Goal: Task Accomplishment & Management: Complete application form

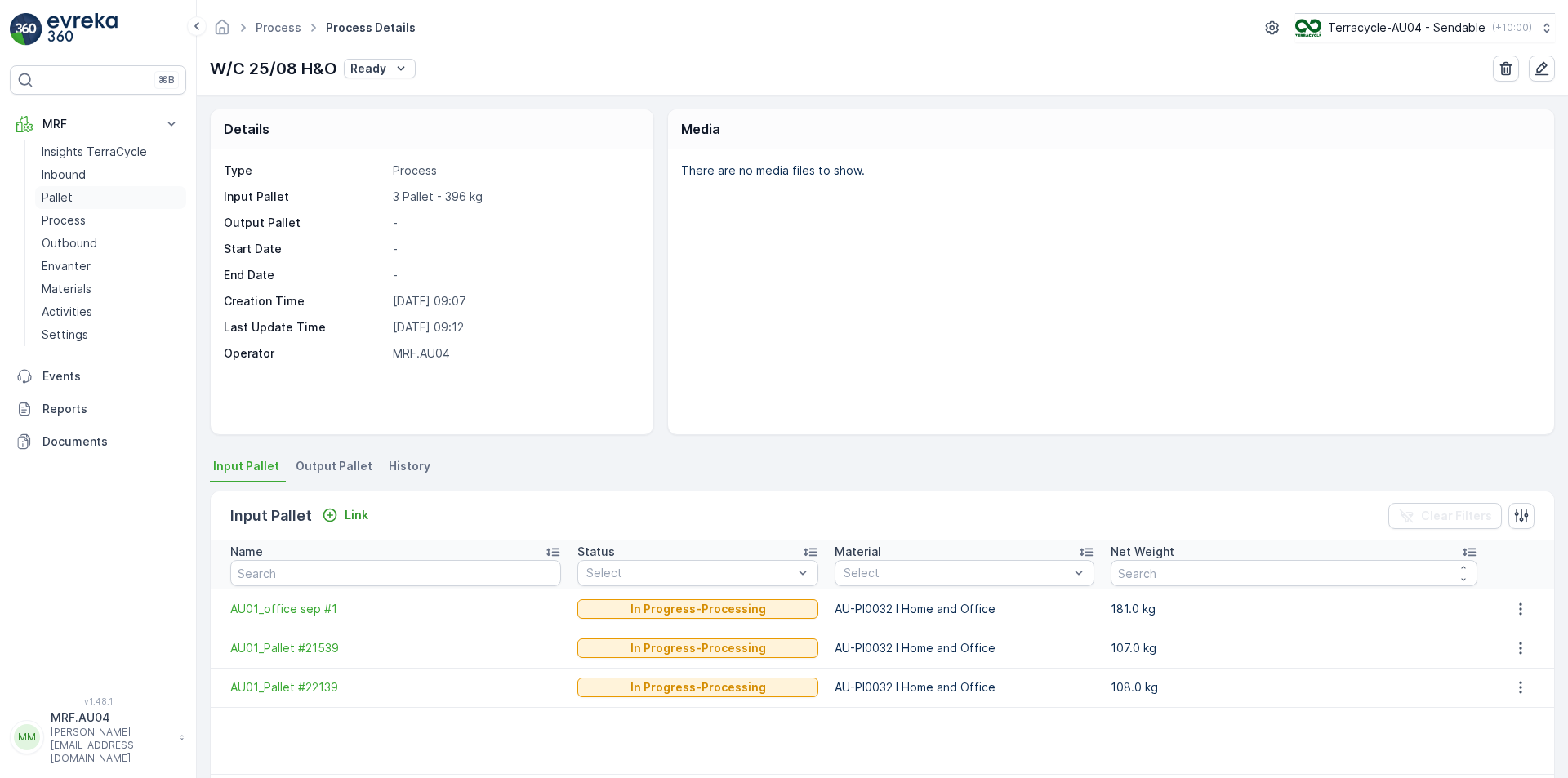
click at [75, 200] on link "Pallet" at bounding box center [111, 198] width 151 height 23
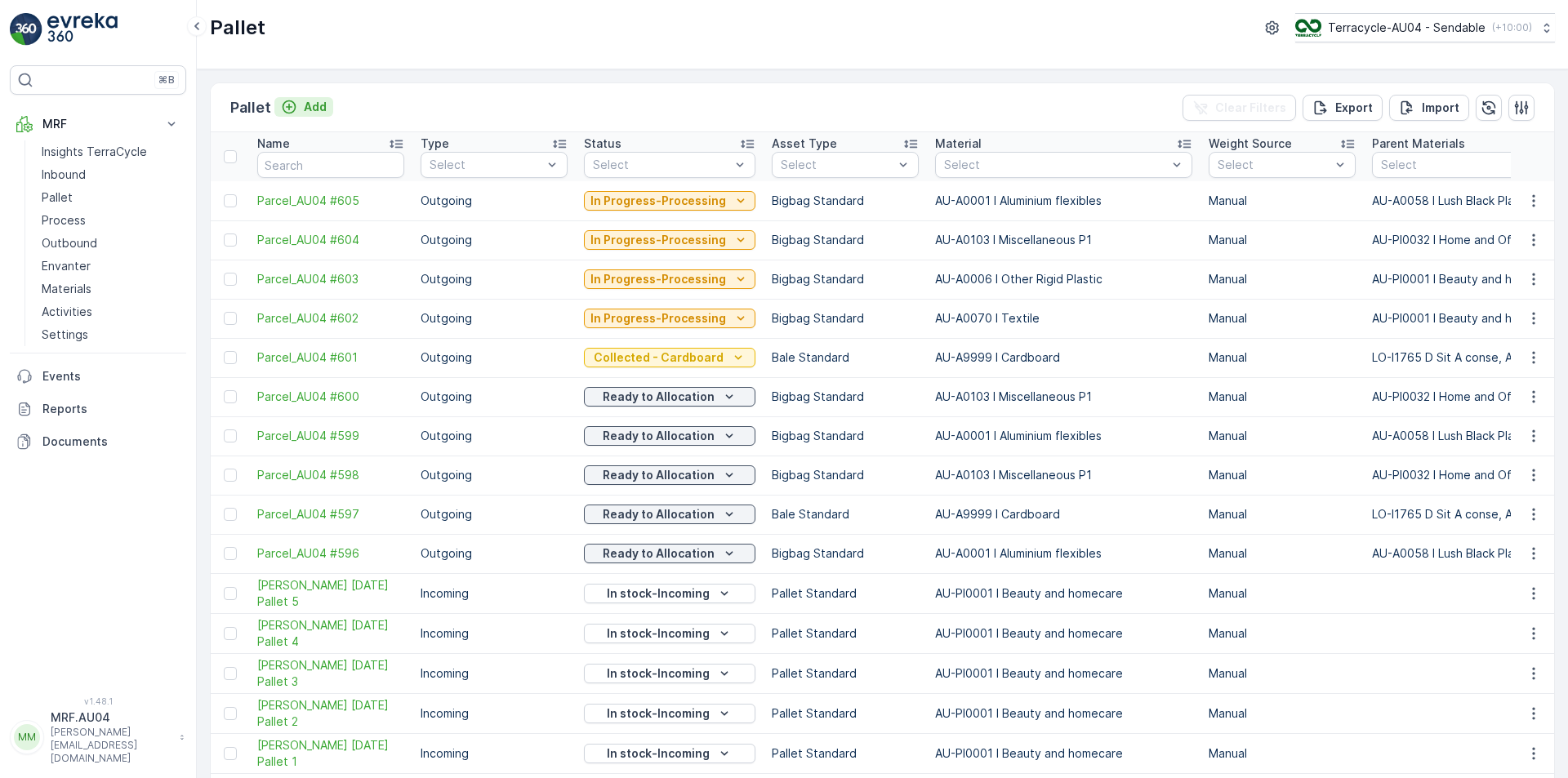
click at [290, 104] on icon "Add" at bounding box center [289, 106] width 16 height 16
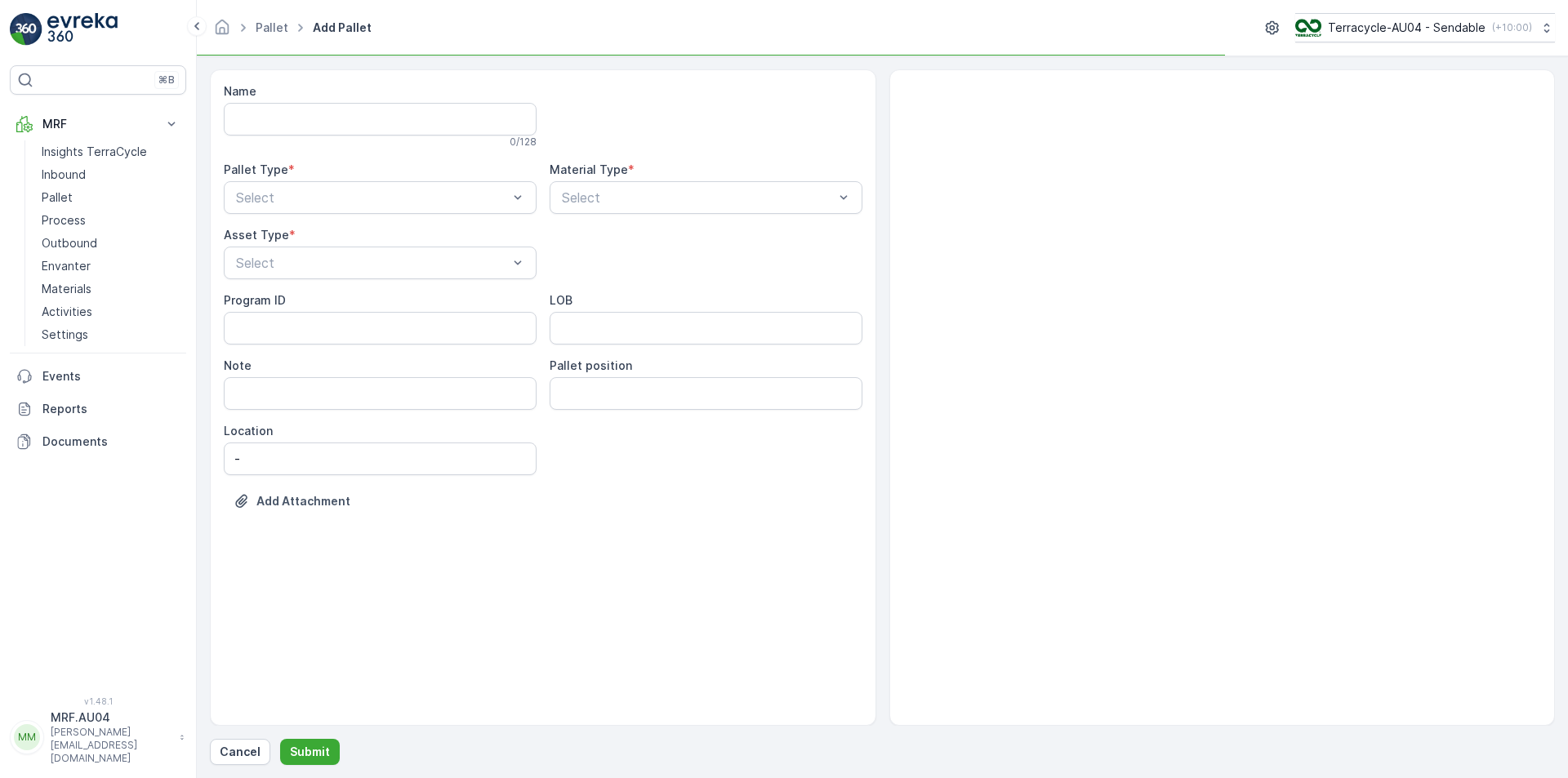
click at [265, 36] on ul "Pallet" at bounding box center [281, 27] width 57 height 24
click at [265, 33] on link "Pallet" at bounding box center [272, 27] width 33 height 14
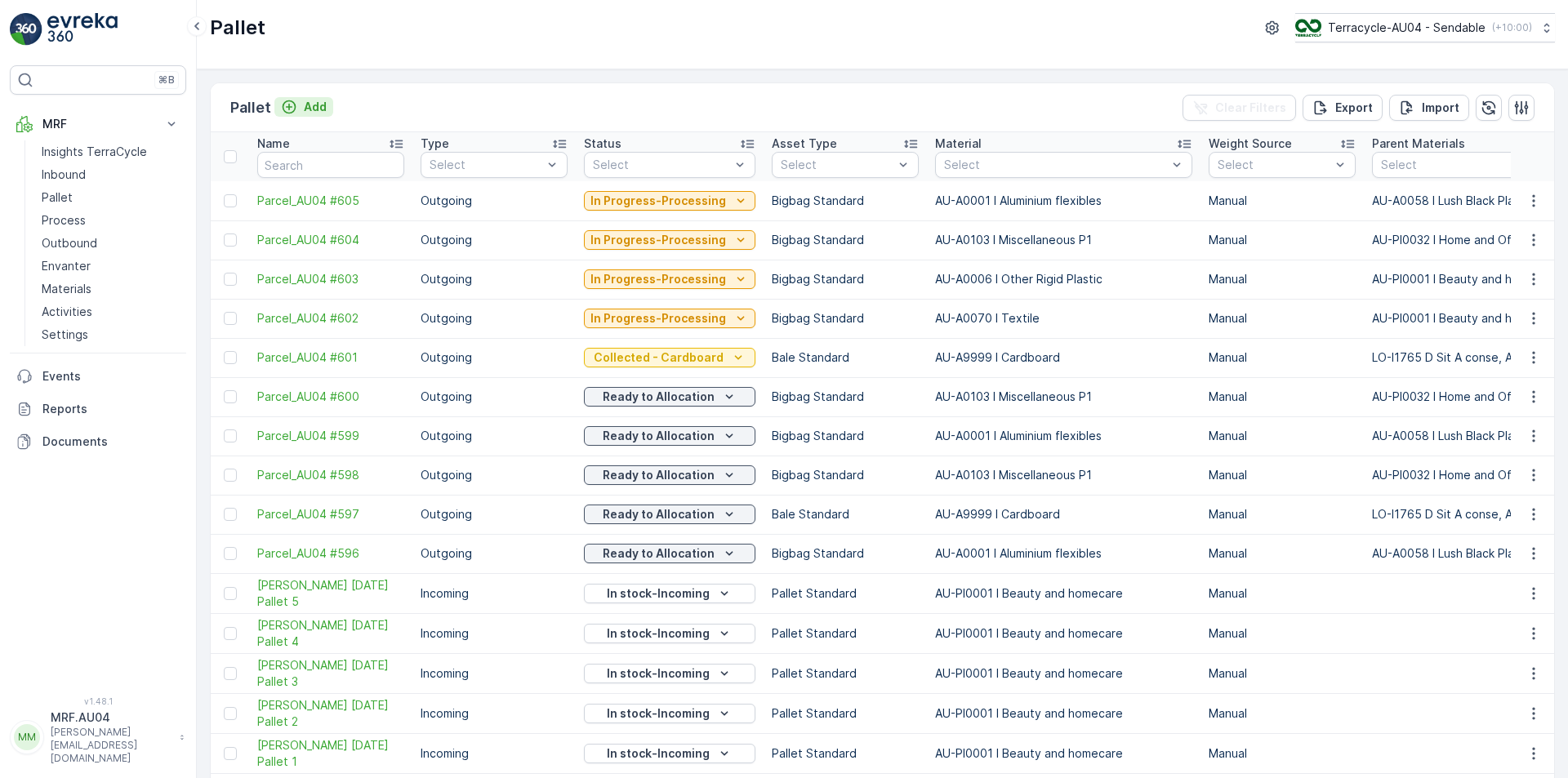
click at [325, 98] on p "Add" at bounding box center [315, 106] width 23 height 16
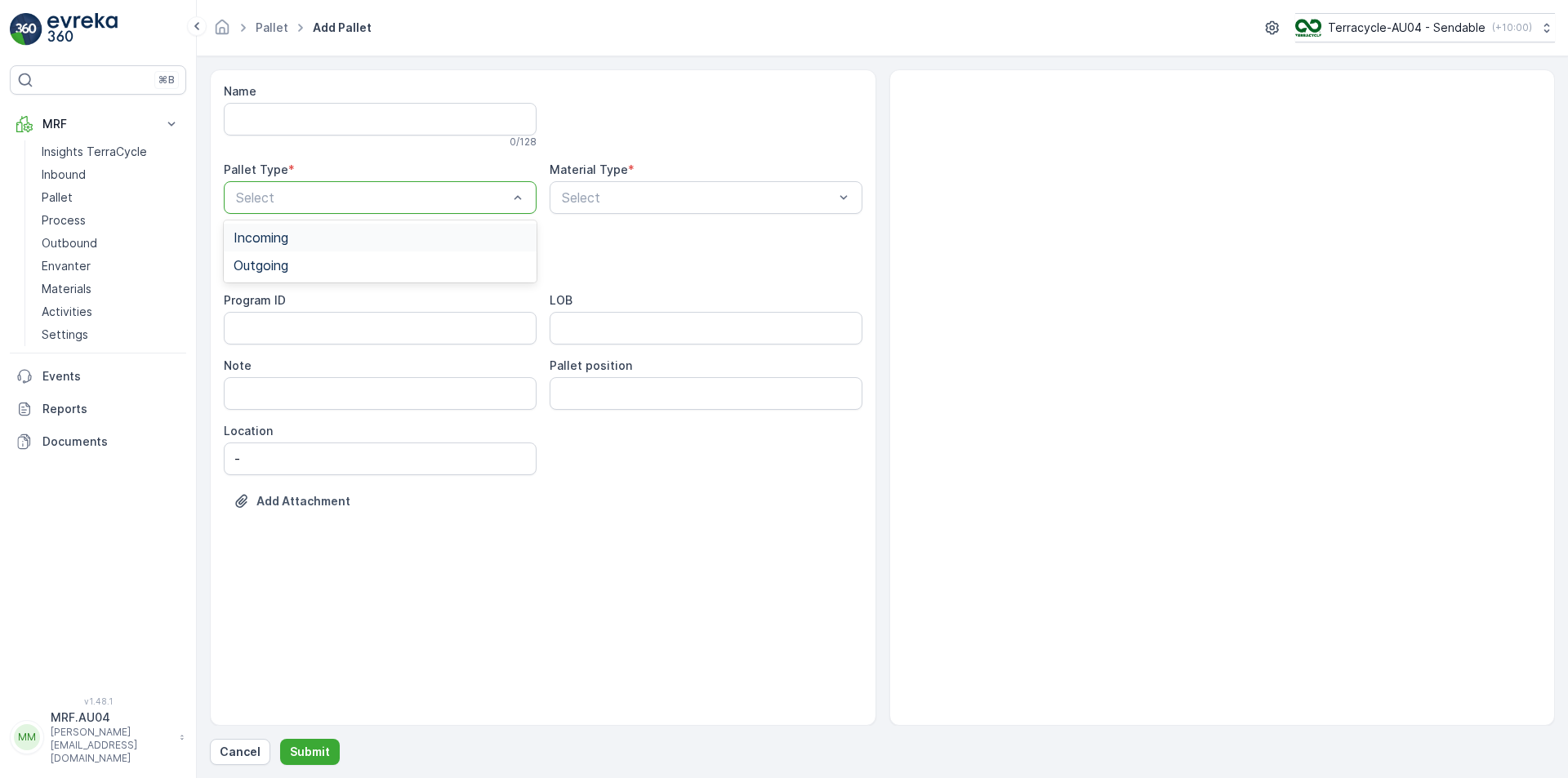
drag, startPoint x: 318, startPoint y: 199, endPoint x: 309, endPoint y: 241, distance: 43.0
click at [318, 200] on div at bounding box center [372, 198] width 275 height 15
click at [297, 274] on div "Outgoing" at bounding box center [379, 265] width 313 height 27
drag, startPoint x: 584, startPoint y: 182, endPoint x: 593, endPoint y: 200, distance: 20.1
click at [585, 182] on div "Select" at bounding box center [706, 198] width 313 height 33
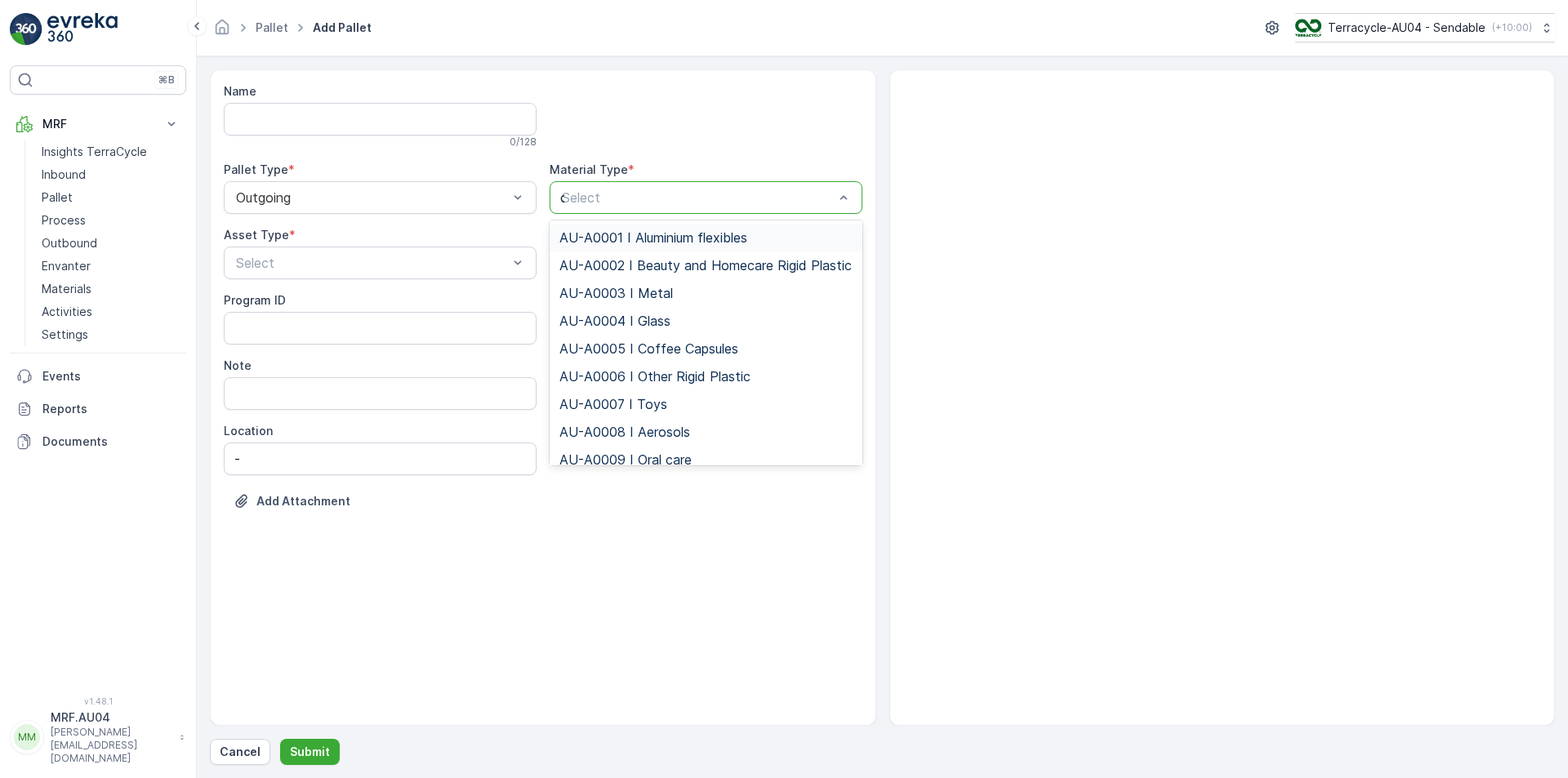
type input "card"
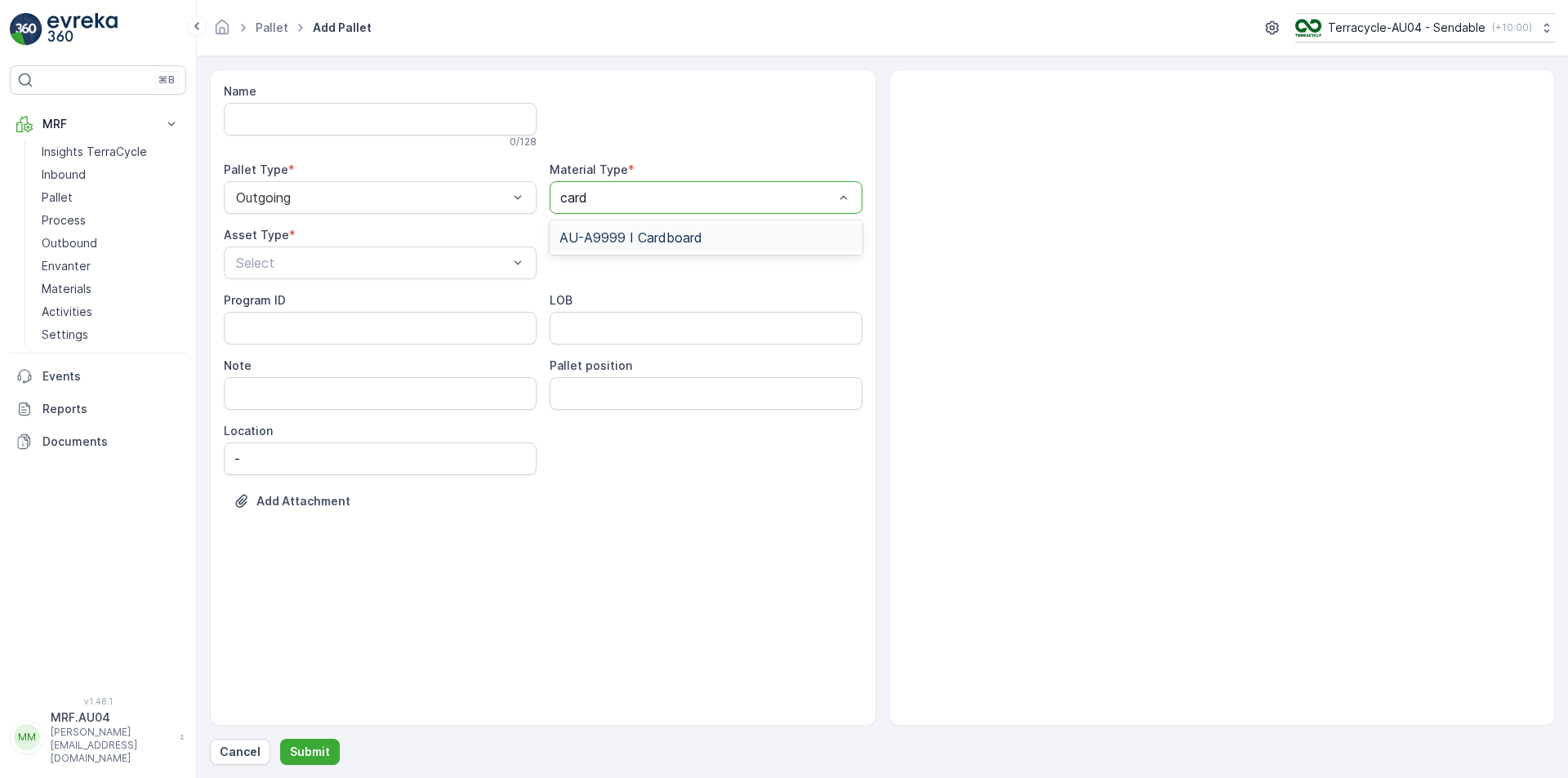
click at [653, 236] on span "AU-A9999 I Cardboard" at bounding box center [630, 238] width 143 height 15
click at [483, 247] on div "Select" at bounding box center [379, 263] width 313 height 33
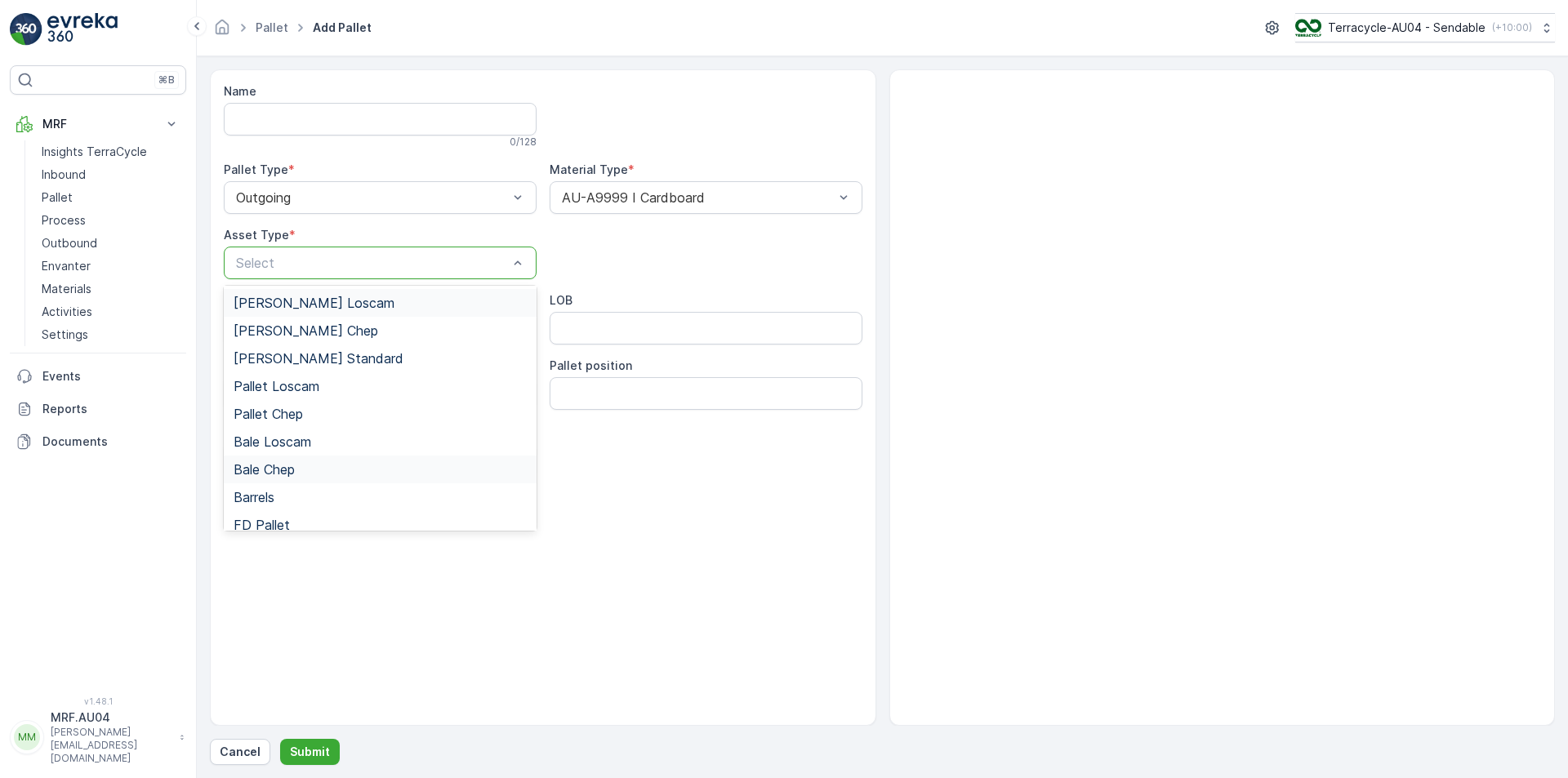
scroll to position [150, 0]
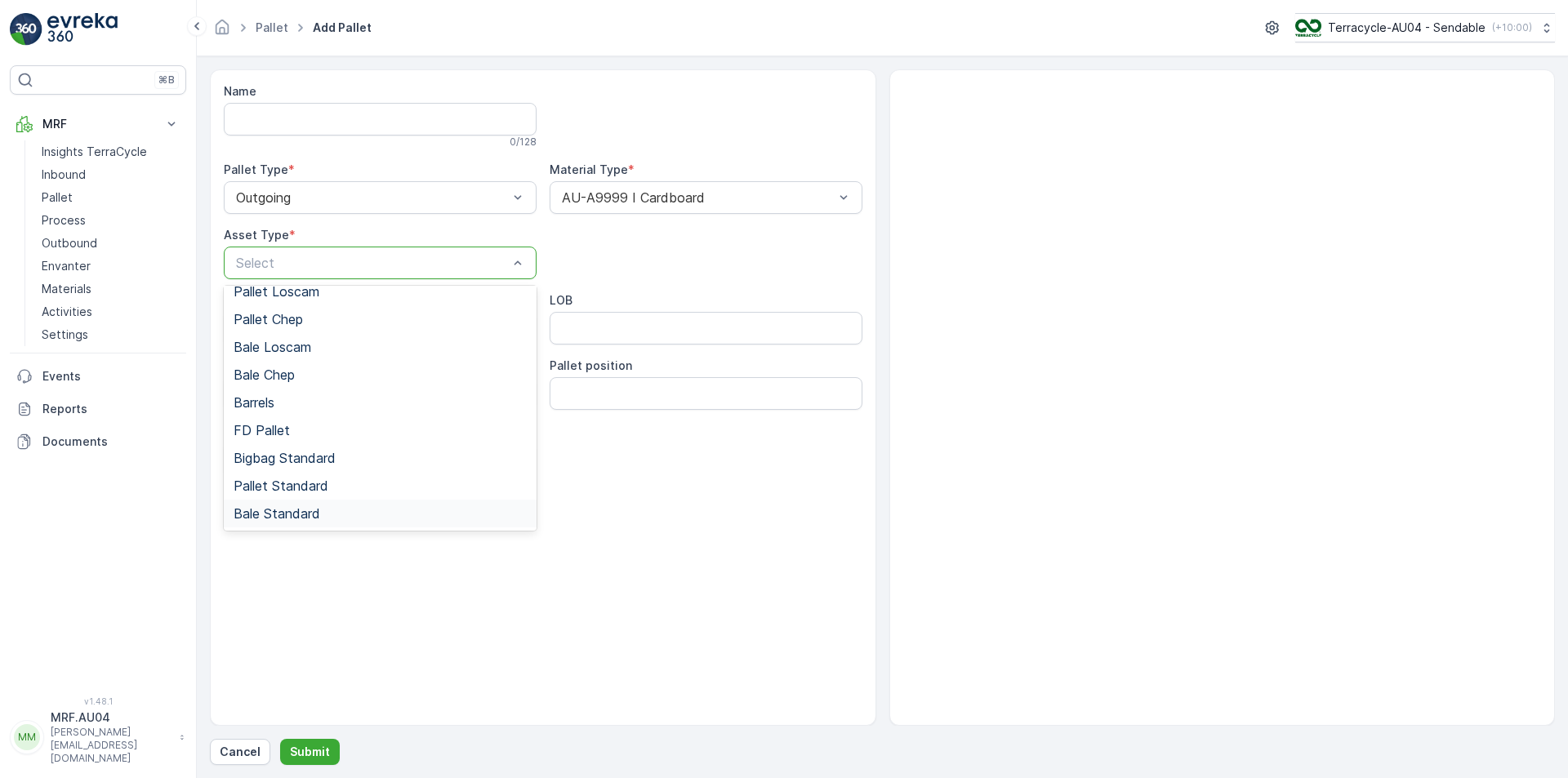
click at [313, 517] on span "Bale Standard" at bounding box center [276, 514] width 86 height 15
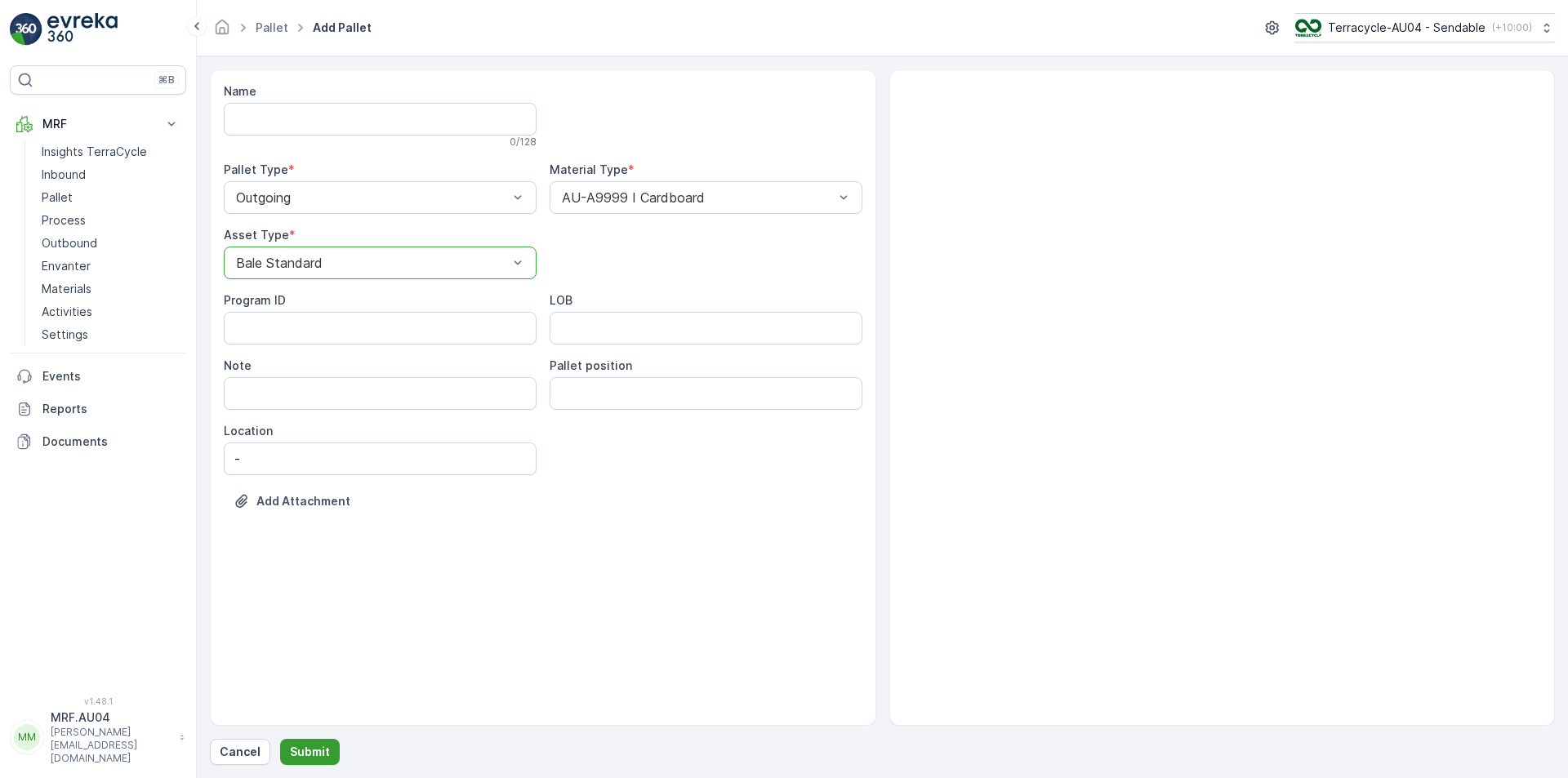
click at [314, 754] on p "Submit" at bounding box center [309, 751] width 40 height 16
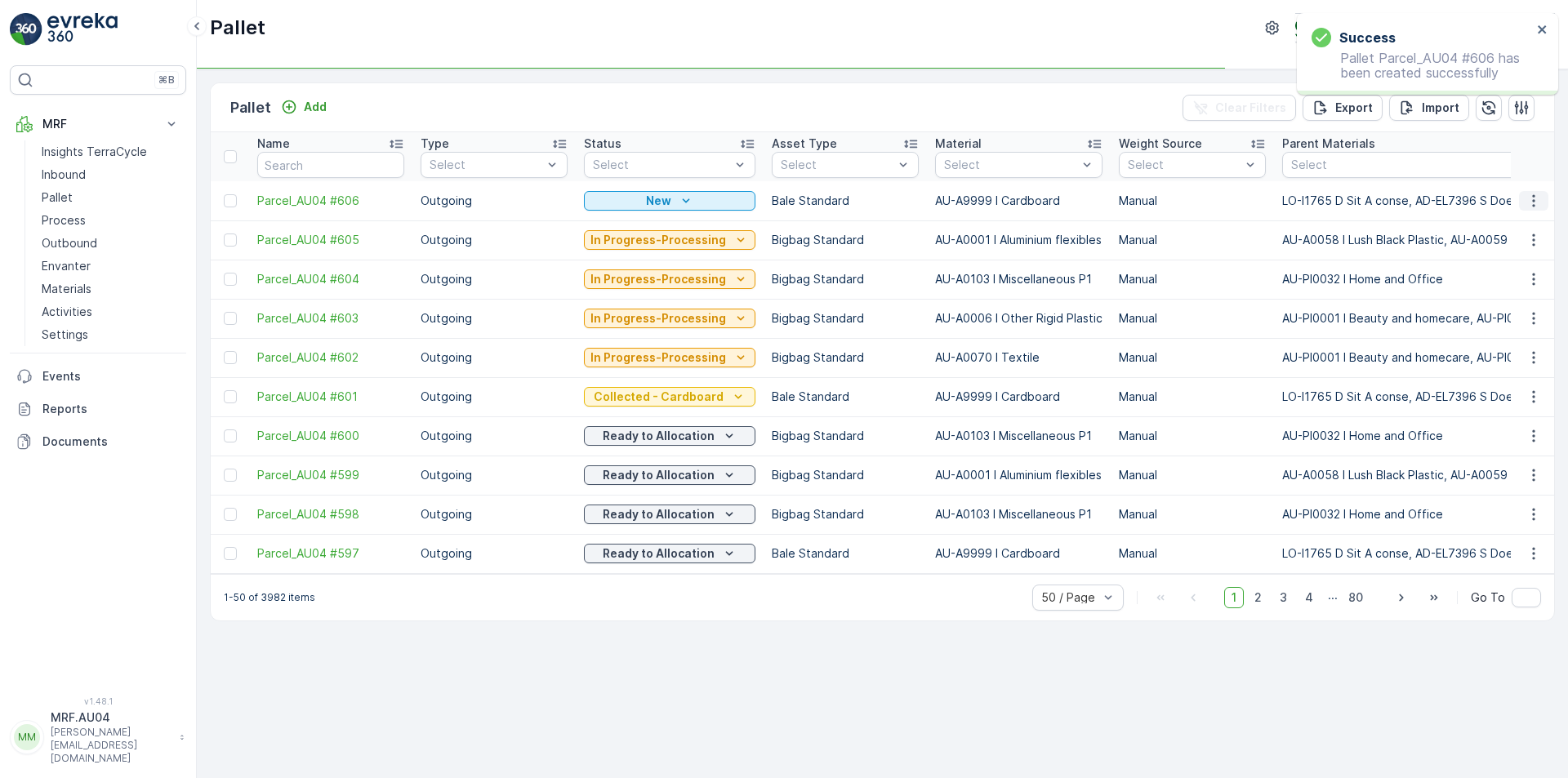
click at [1531, 196] on icon "button" at bounding box center [1533, 201] width 16 height 16
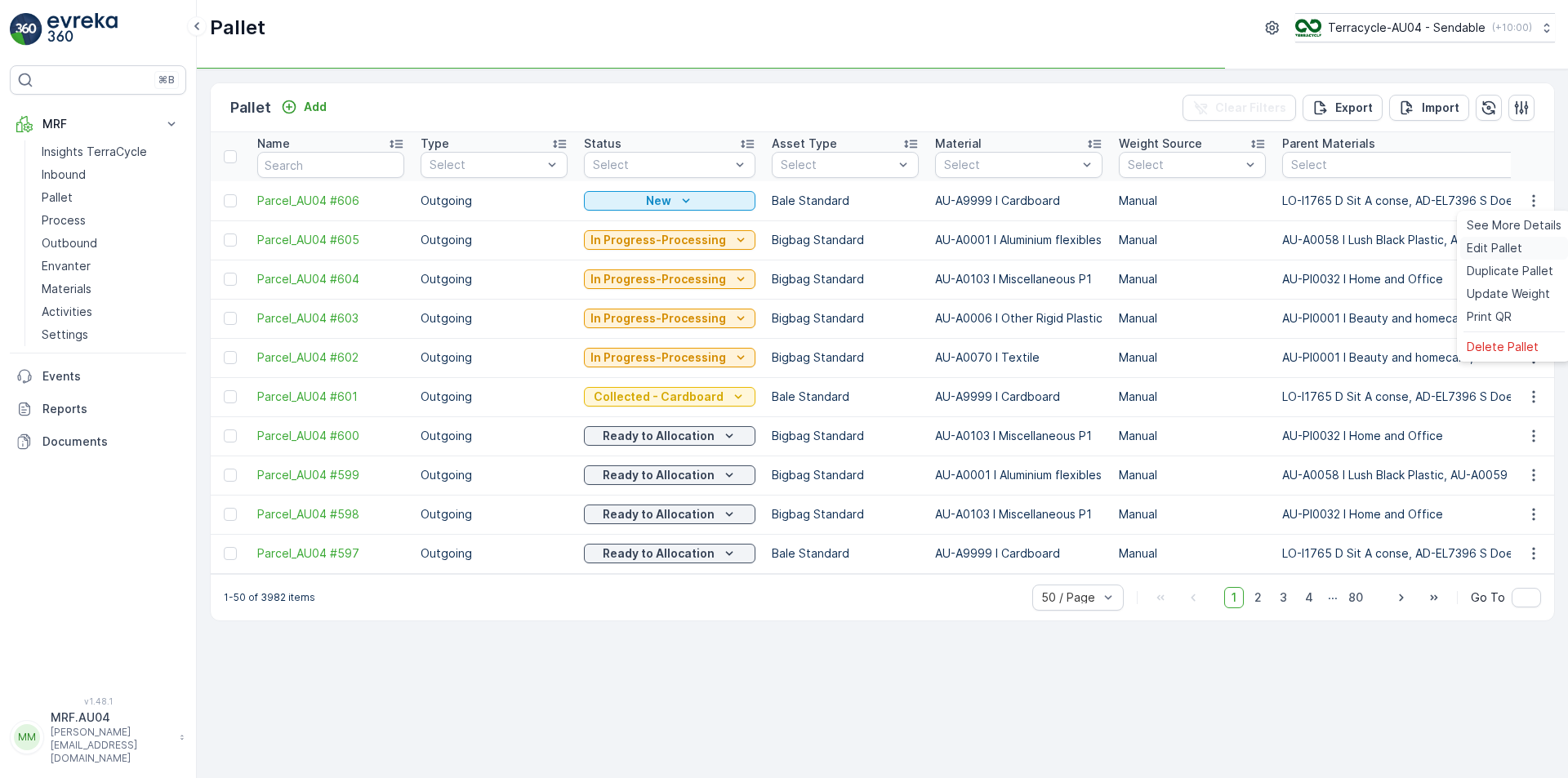
click at [1500, 248] on span "Edit Pallet" at bounding box center [1494, 248] width 56 height 16
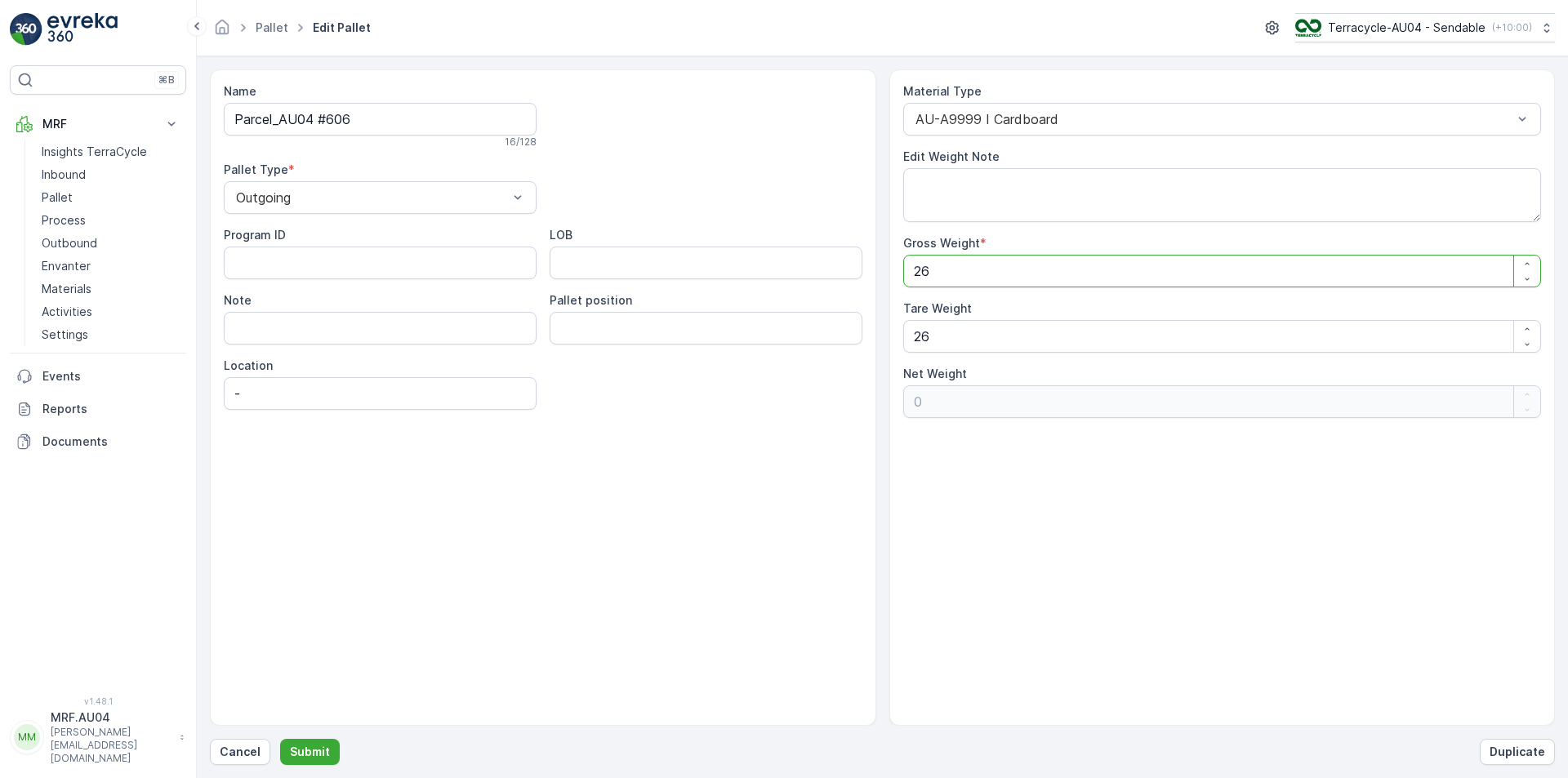
drag, startPoint x: 991, startPoint y: 278, endPoint x: 611, endPoint y: 292, distance: 380.3
click at [706, 293] on div "Name Parcel_AU04 #606 16 / 128 Pallet Type * Outgoing Program ID LOB Note Palle…" at bounding box center [882, 398] width 1345 height 657
type Weight "6"
type Weight "-20"
type Weight "60"
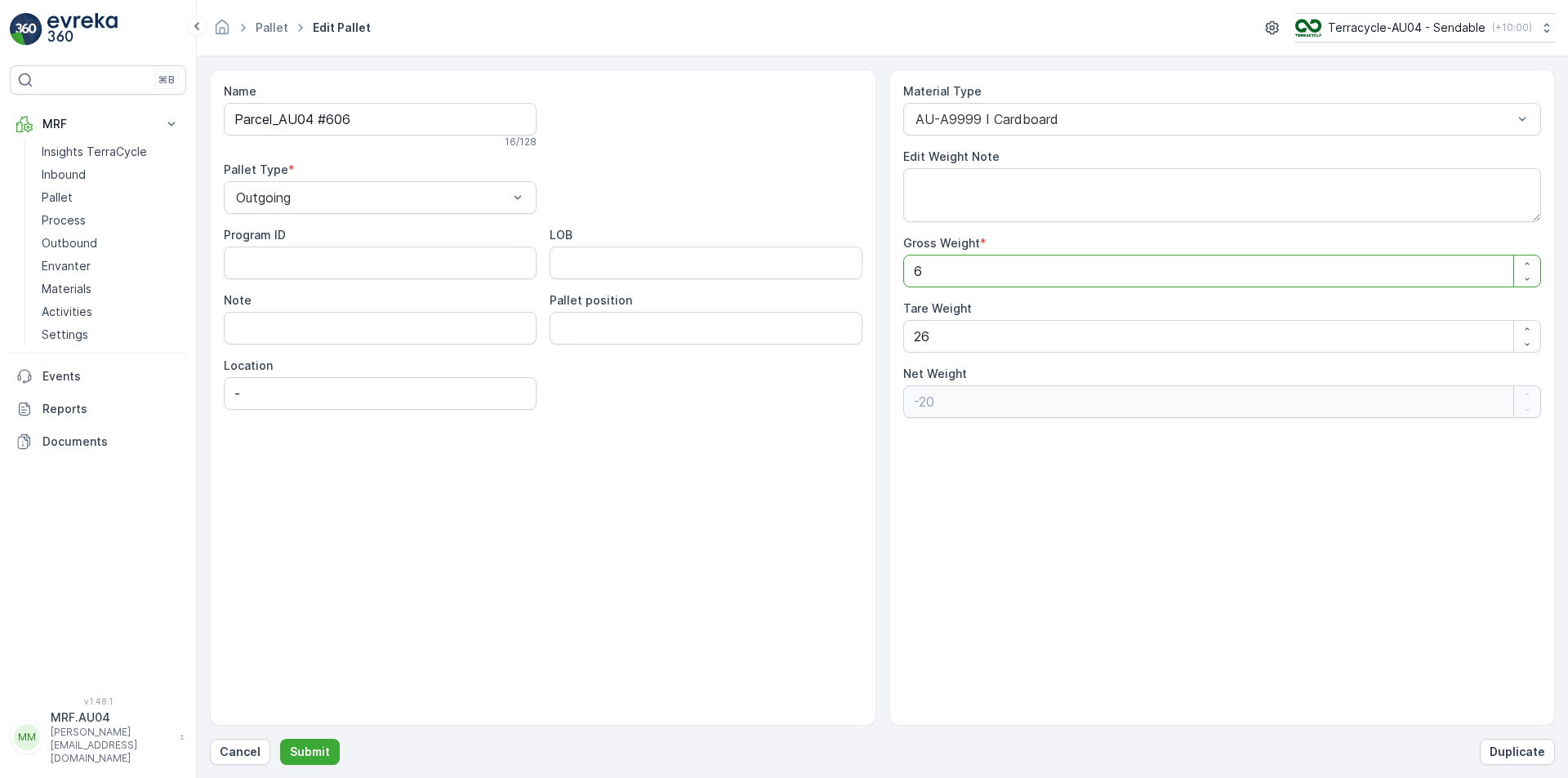
type Weight "34"
type Weight "60.4"
type Weight "34.4"
type Weight "60.4"
drag, startPoint x: 1035, startPoint y: 337, endPoint x: 469, endPoint y: 333, distance: 566.0
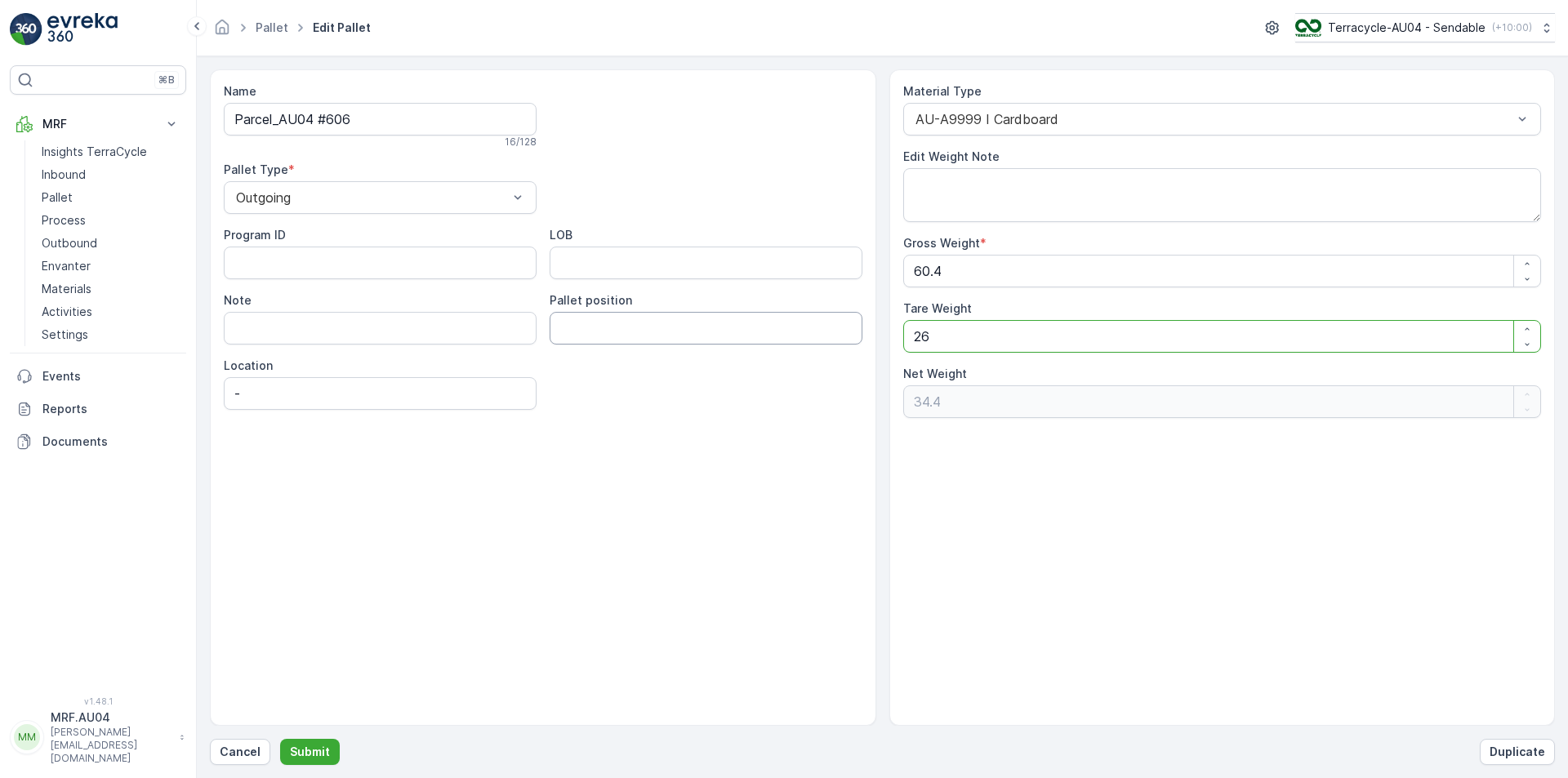
click at [471, 332] on div "Name Parcel_AU04 #606 16 / 128 Pallet Type * Outgoing Program ID LOB Note Palle…" at bounding box center [882, 398] width 1345 height 657
type Weight "6"
type Weight "54.4"
type Weight "60"
type Weight "0.4"
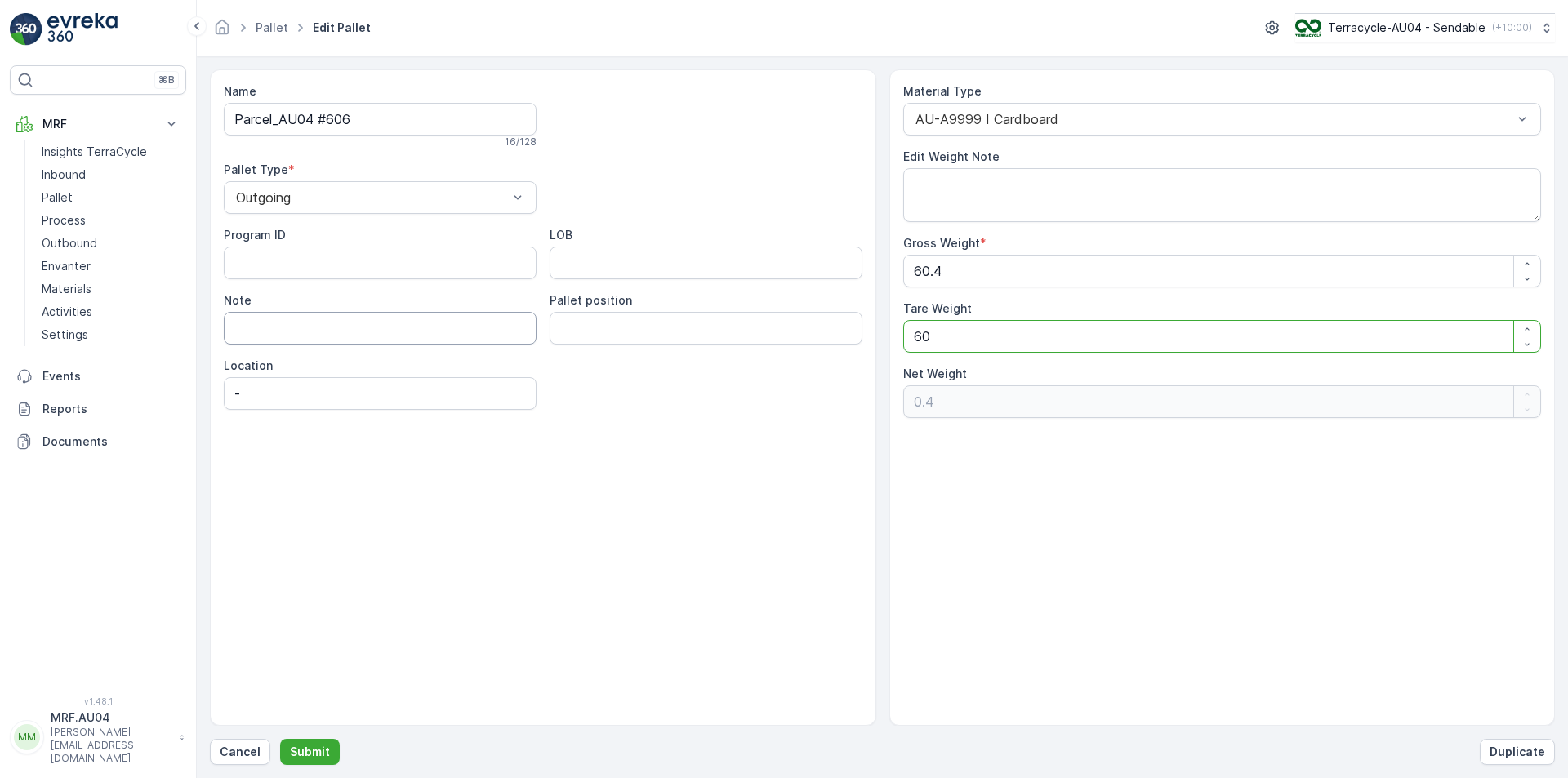
type Weight "60.4"
type Weight "0"
type Weight "60.4"
click at [322, 751] on p "Submit" at bounding box center [309, 751] width 40 height 16
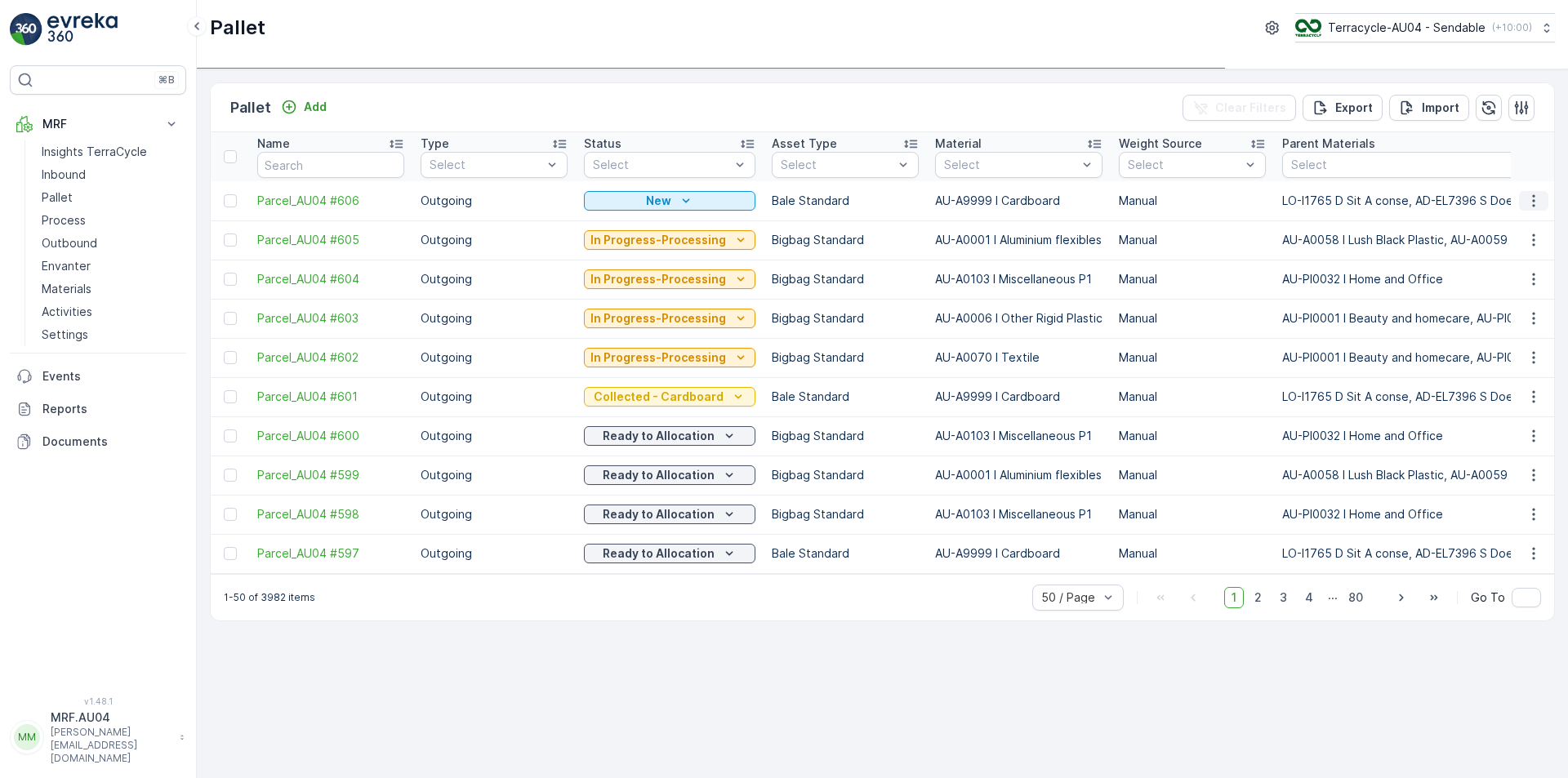
click at [1533, 206] on icon "button" at bounding box center [1533, 201] width 16 height 16
click at [1500, 319] on span "Print QR" at bounding box center [1489, 316] width 44 height 16
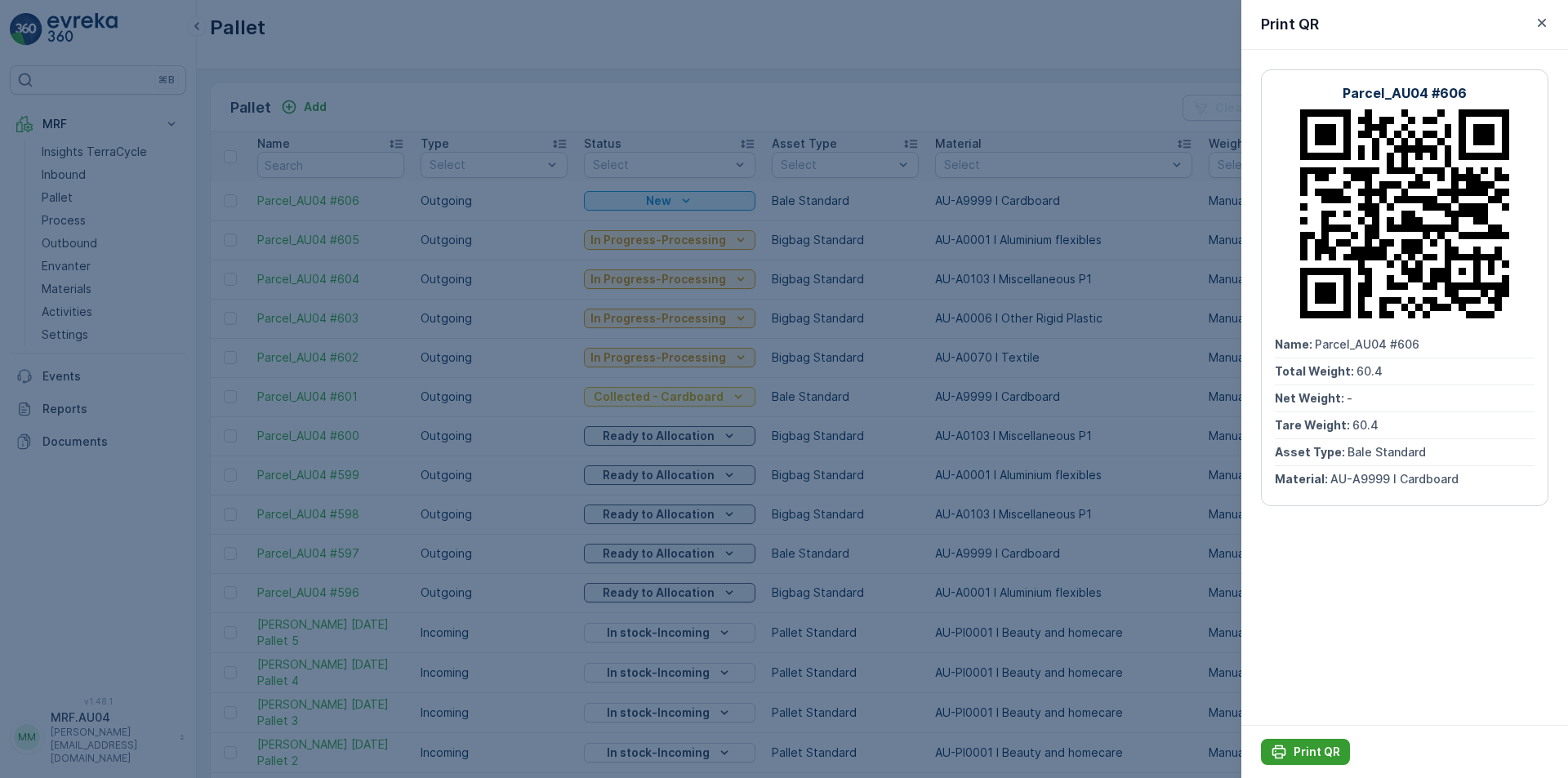
click at [1306, 751] on p "Print QR" at bounding box center [1316, 751] width 46 height 16
click at [67, 221] on div at bounding box center [784, 389] width 1568 height 778
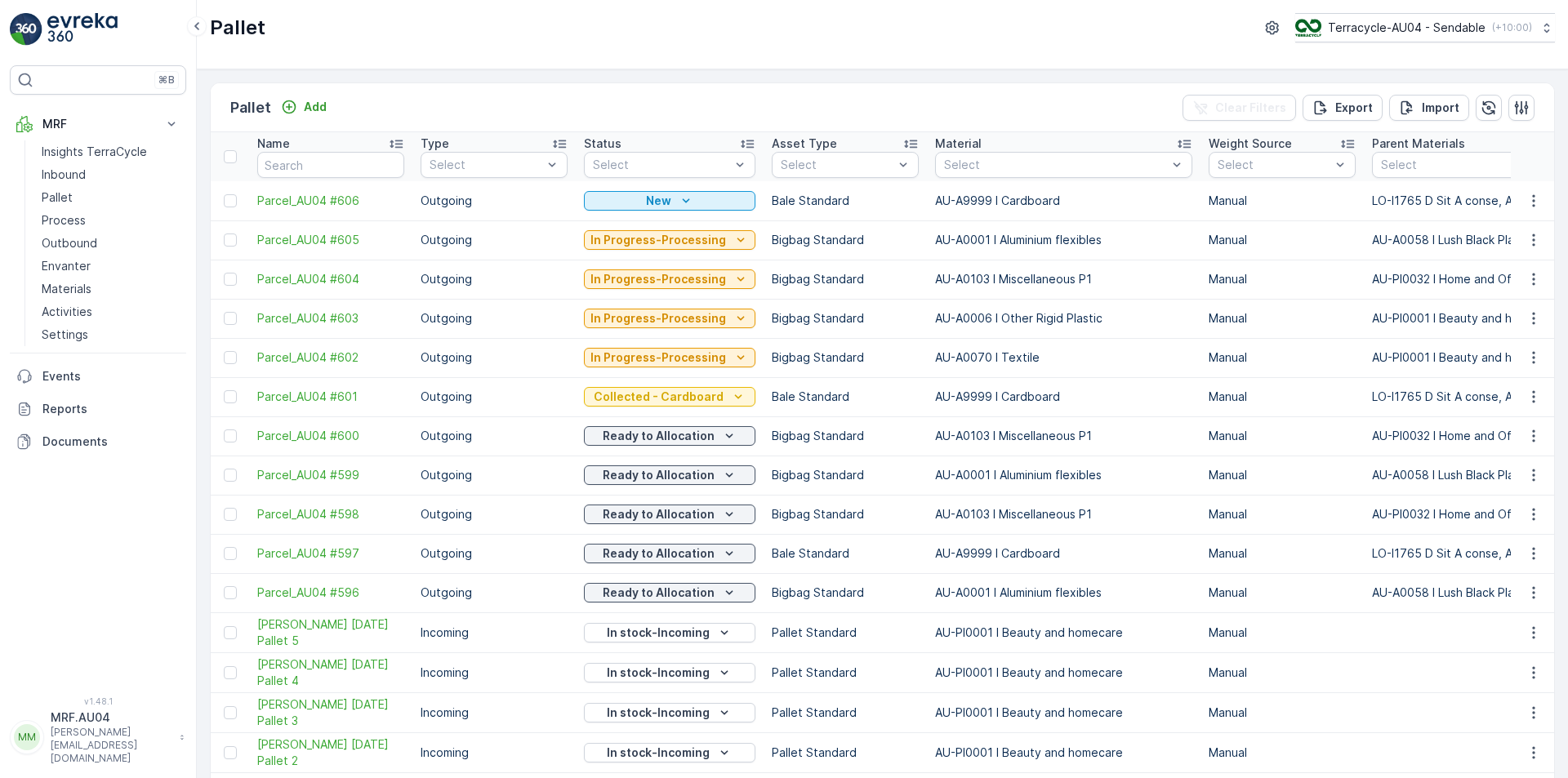
click at [67, 221] on p "Process" at bounding box center [63, 220] width 44 height 16
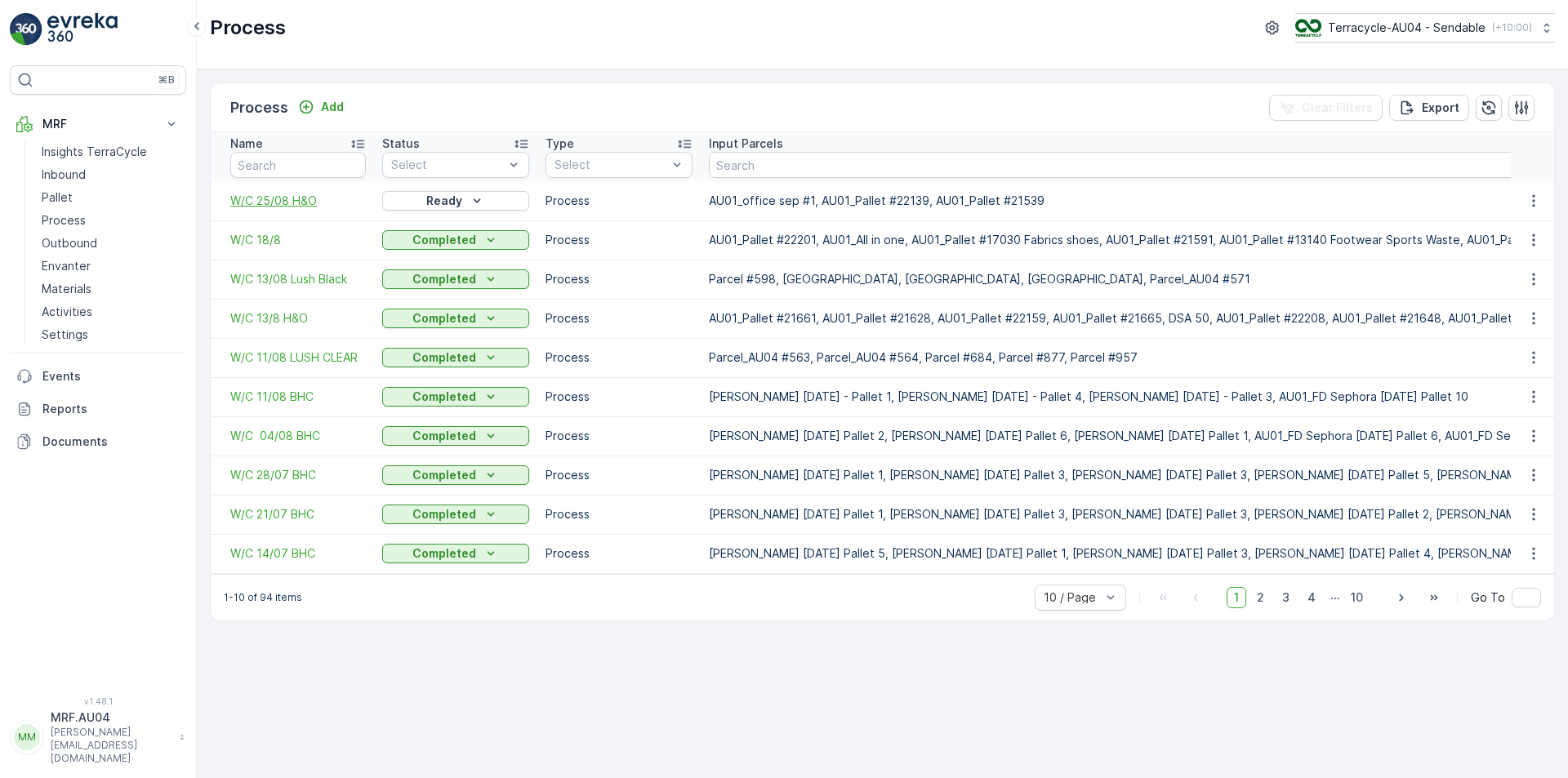
click at [291, 204] on span "W/C 25/08 H&O" at bounding box center [297, 201] width 135 height 16
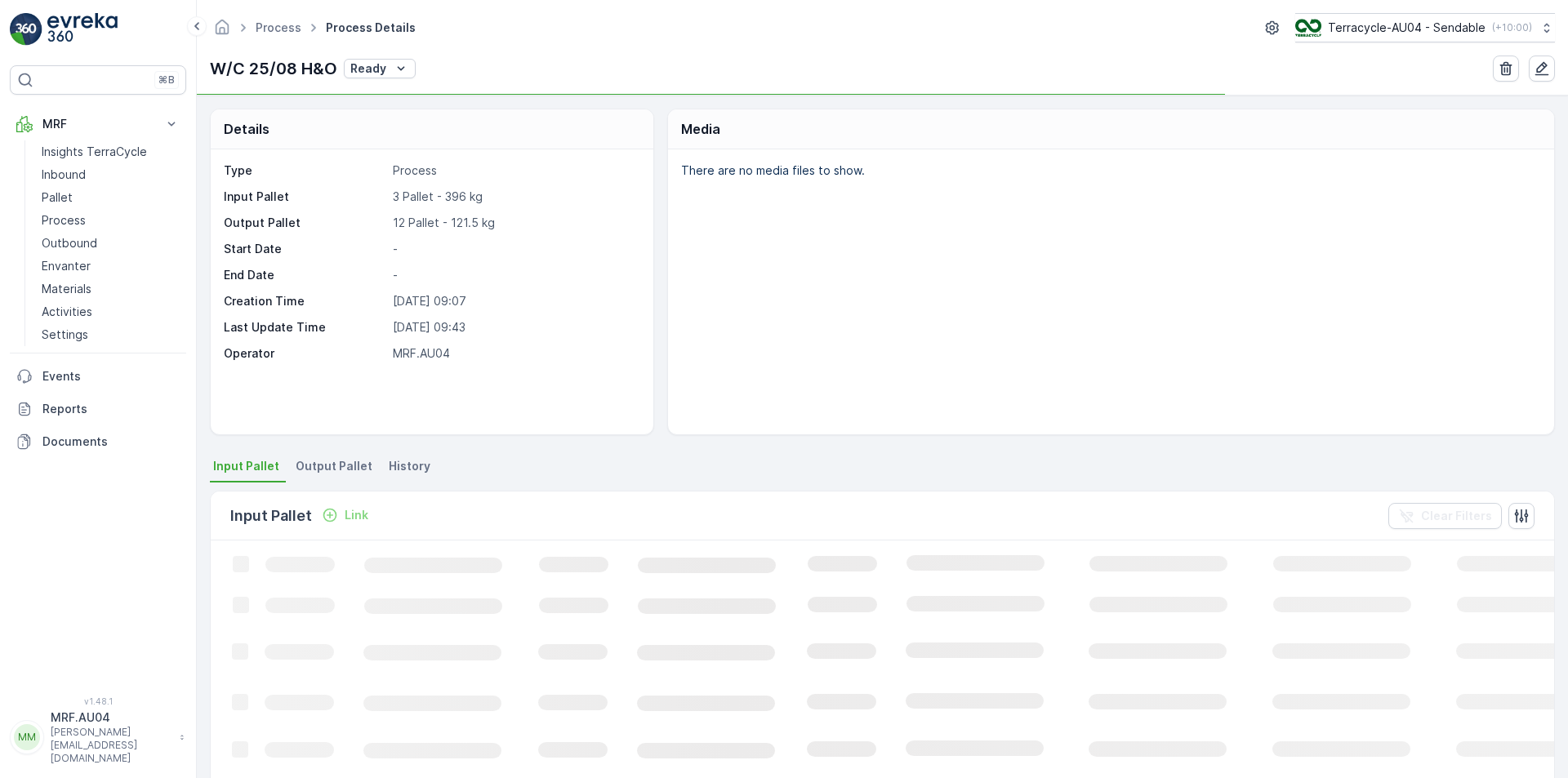
click at [337, 459] on span "Output Pallet" at bounding box center [333, 466] width 77 height 16
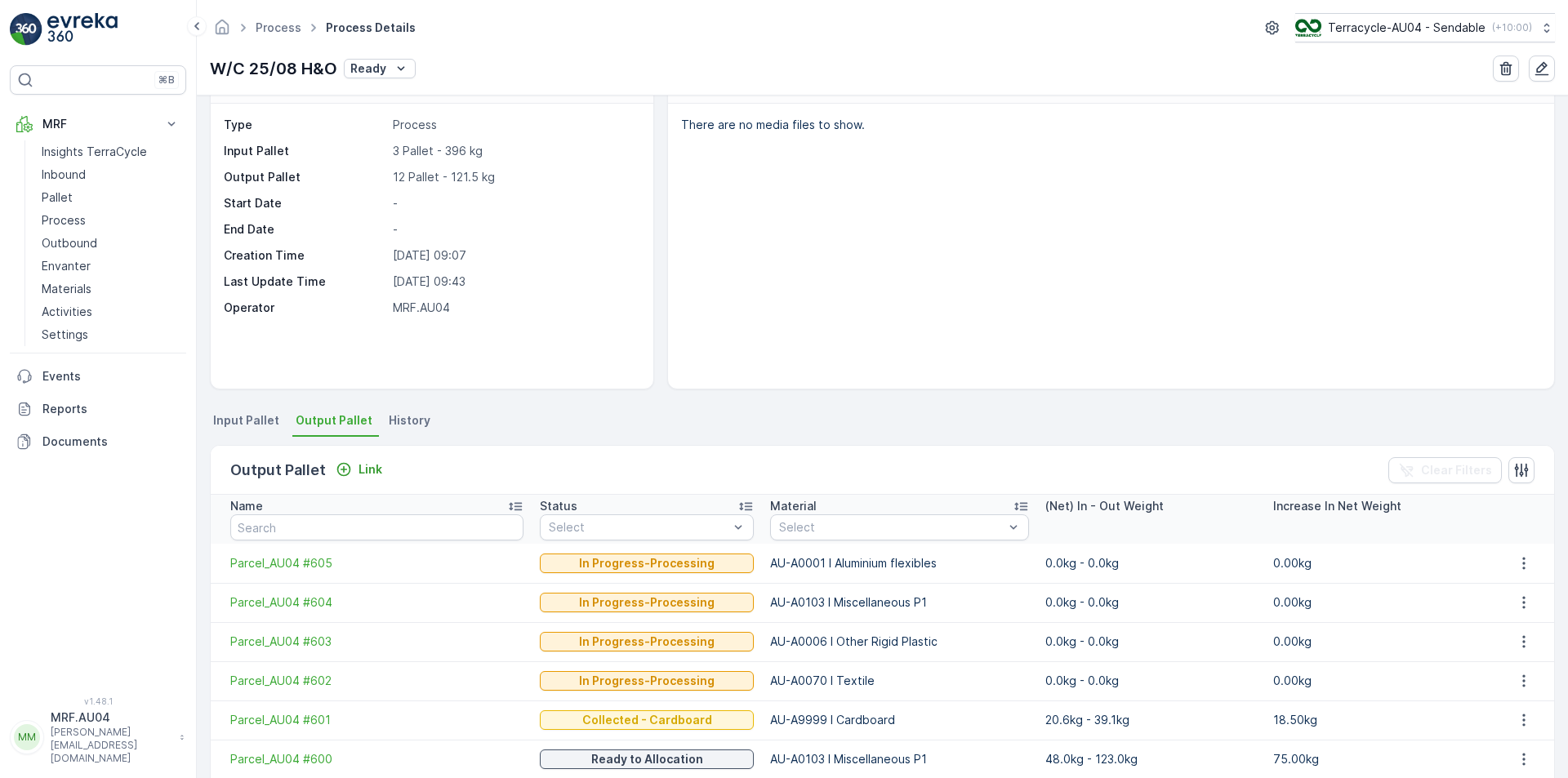
scroll to position [351, 0]
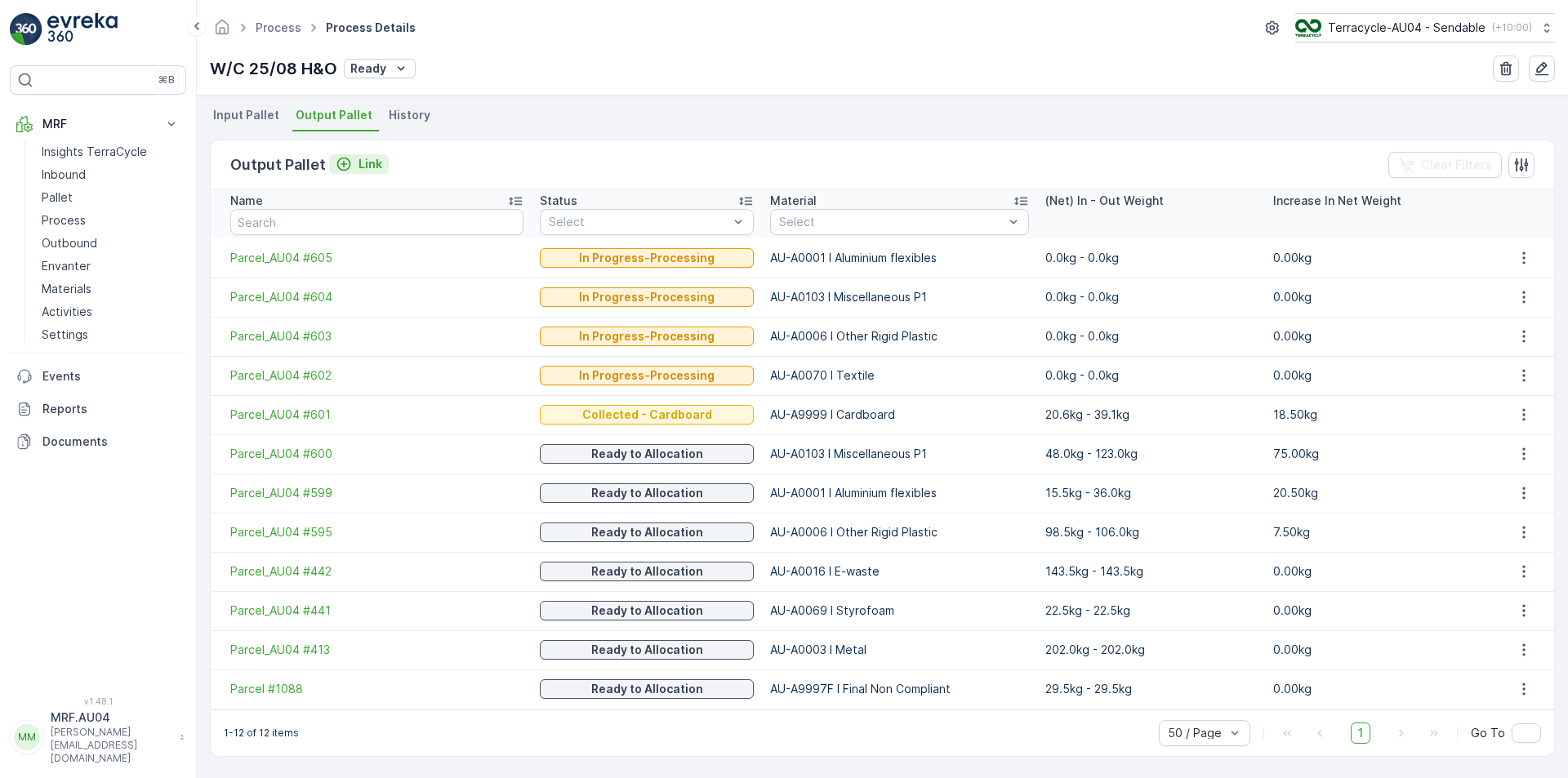
click at [341, 157] on icon "Link" at bounding box center [344, 164] width 16 height 16
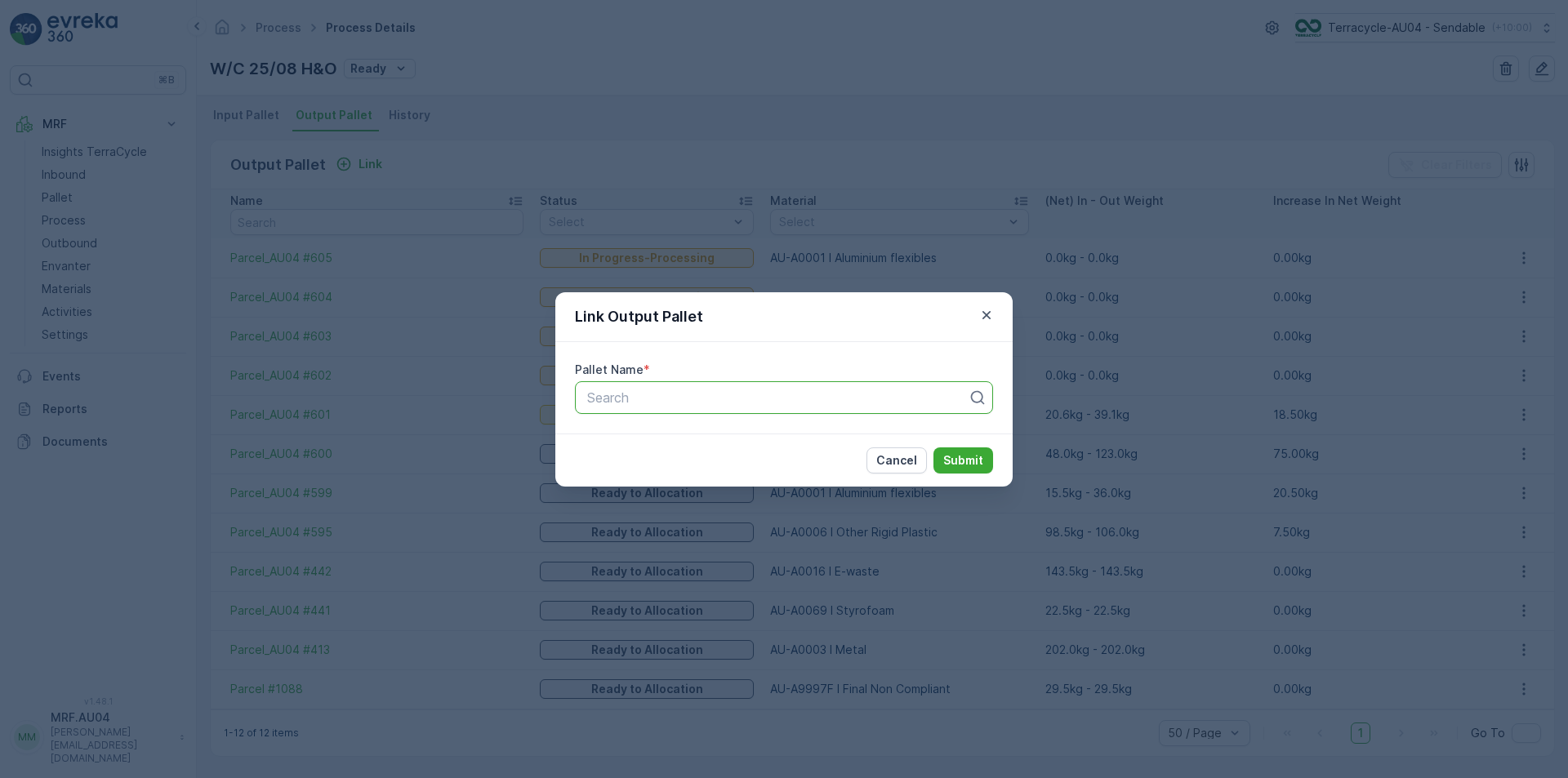
click at [678, 400] on div at bounding box center [778, 398] width 384 height 15
paste input "Parcel_AU04 #606"
type input "Parcel_AU04 #606"
click at [685, 438] on span "Parcel_AU04 #606" at bounding box center [643, 438] width 116 height 15
click at [971, 473] on button "Submit" at bounding box center [962, 461] width 60 height 27
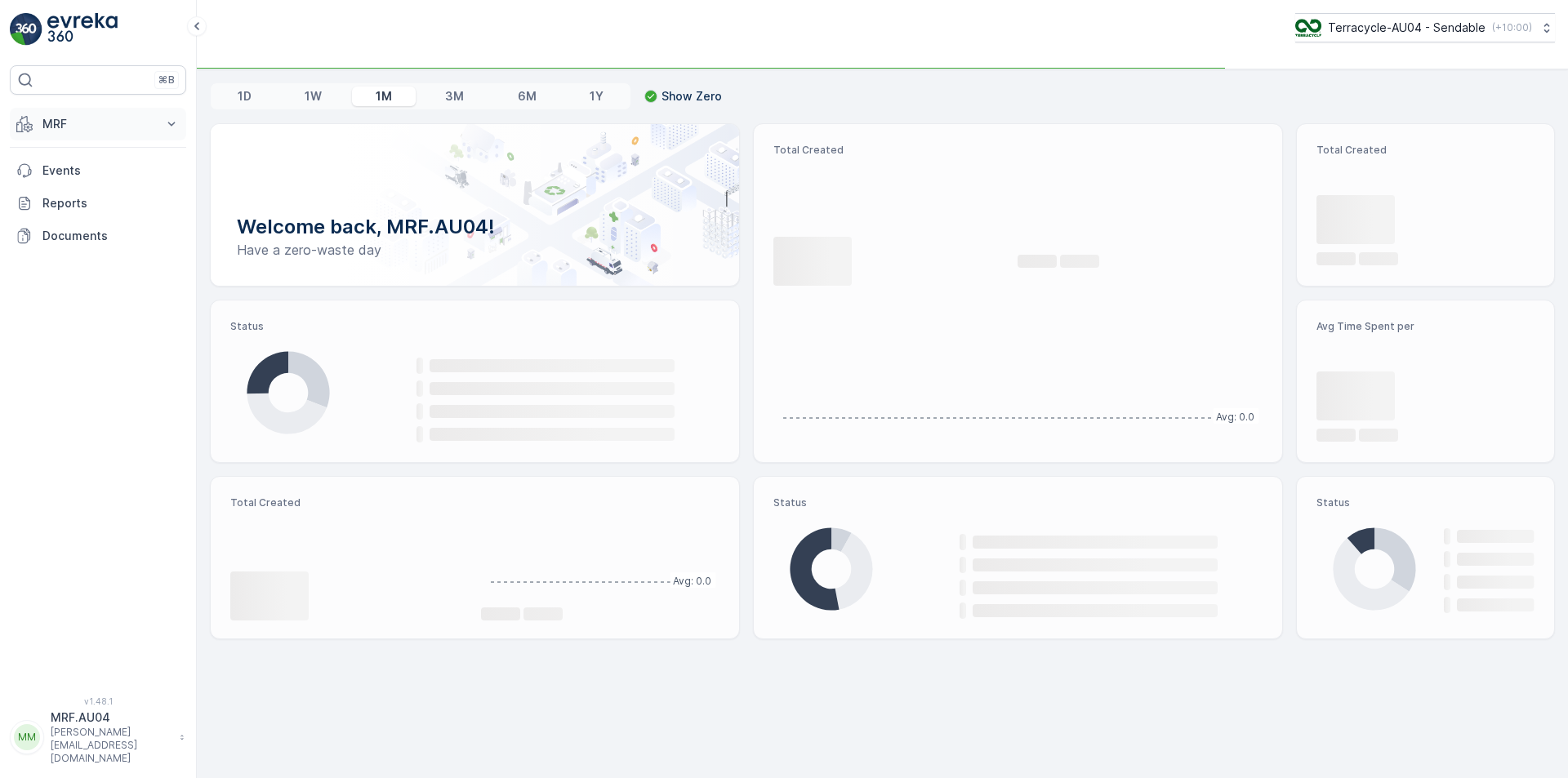
click at [87, 126] on p "MRF" at bounding box center [97, 124] width 111 height 16
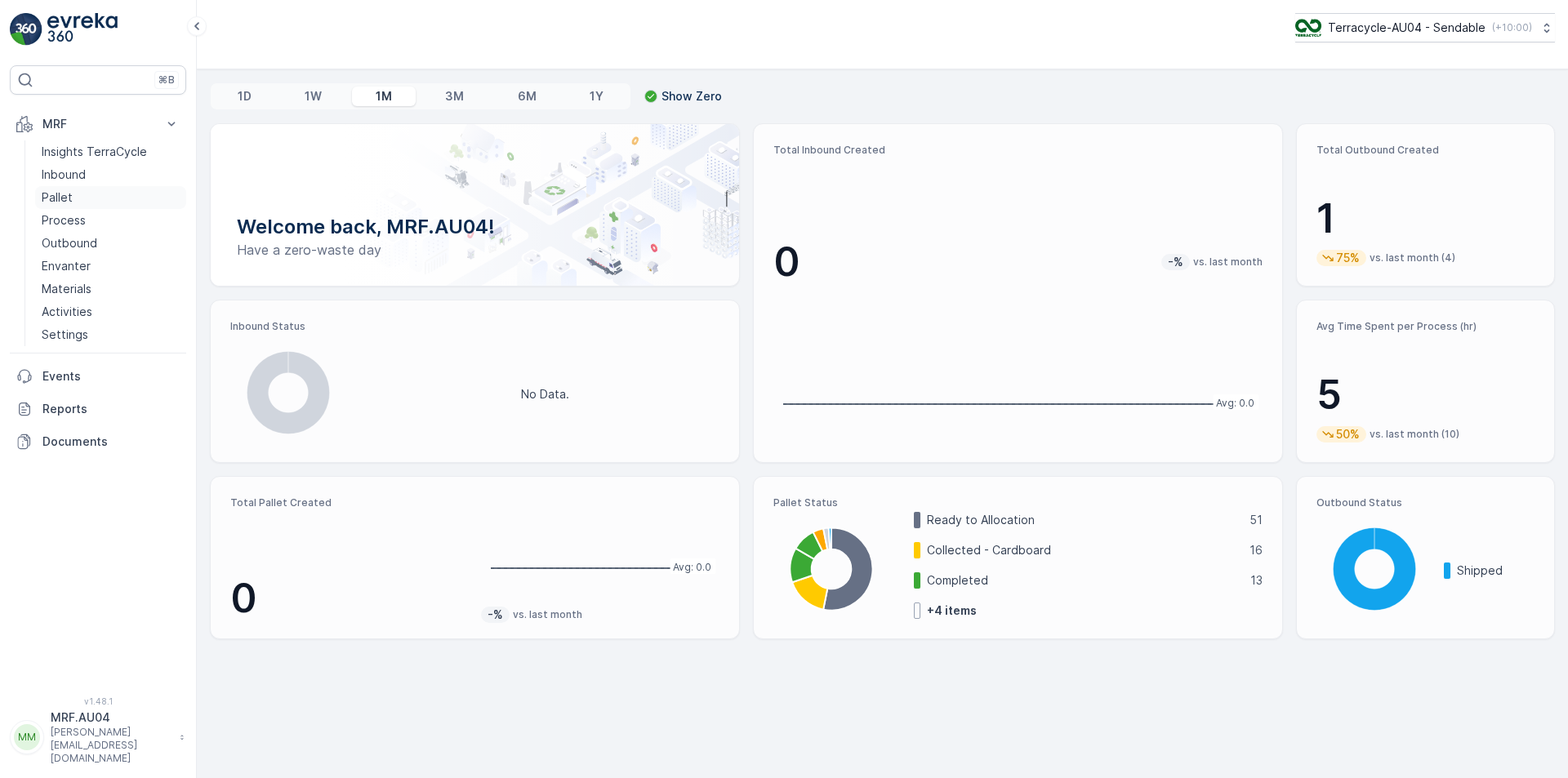
click at [80, 195] on link "Pallet" at bounding box center [111, 198] width 151 height 23
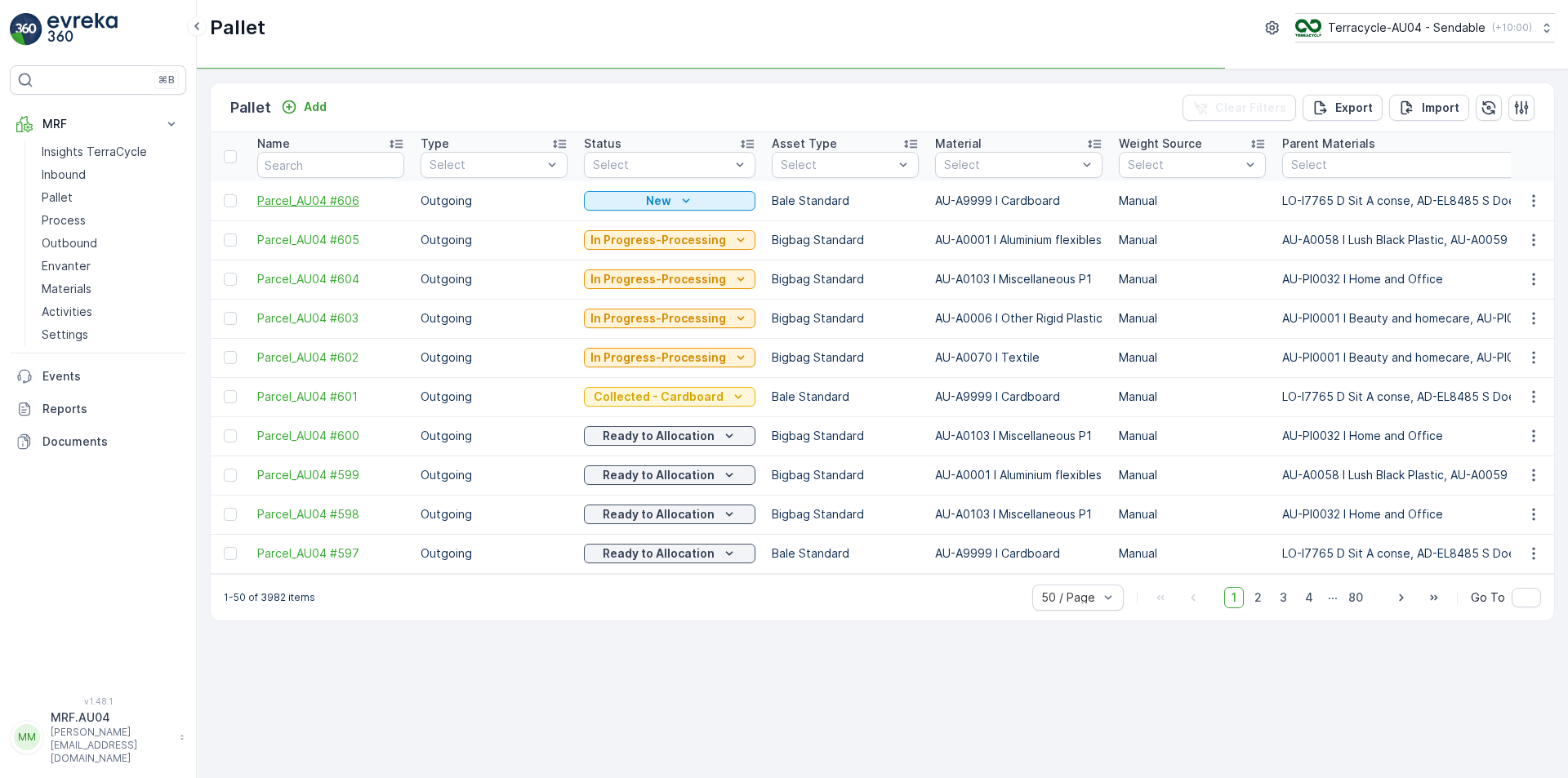
click at [308, 203] on span "Parcel_AU04 #606" at bounding box center [330, 201] width 147 height 16
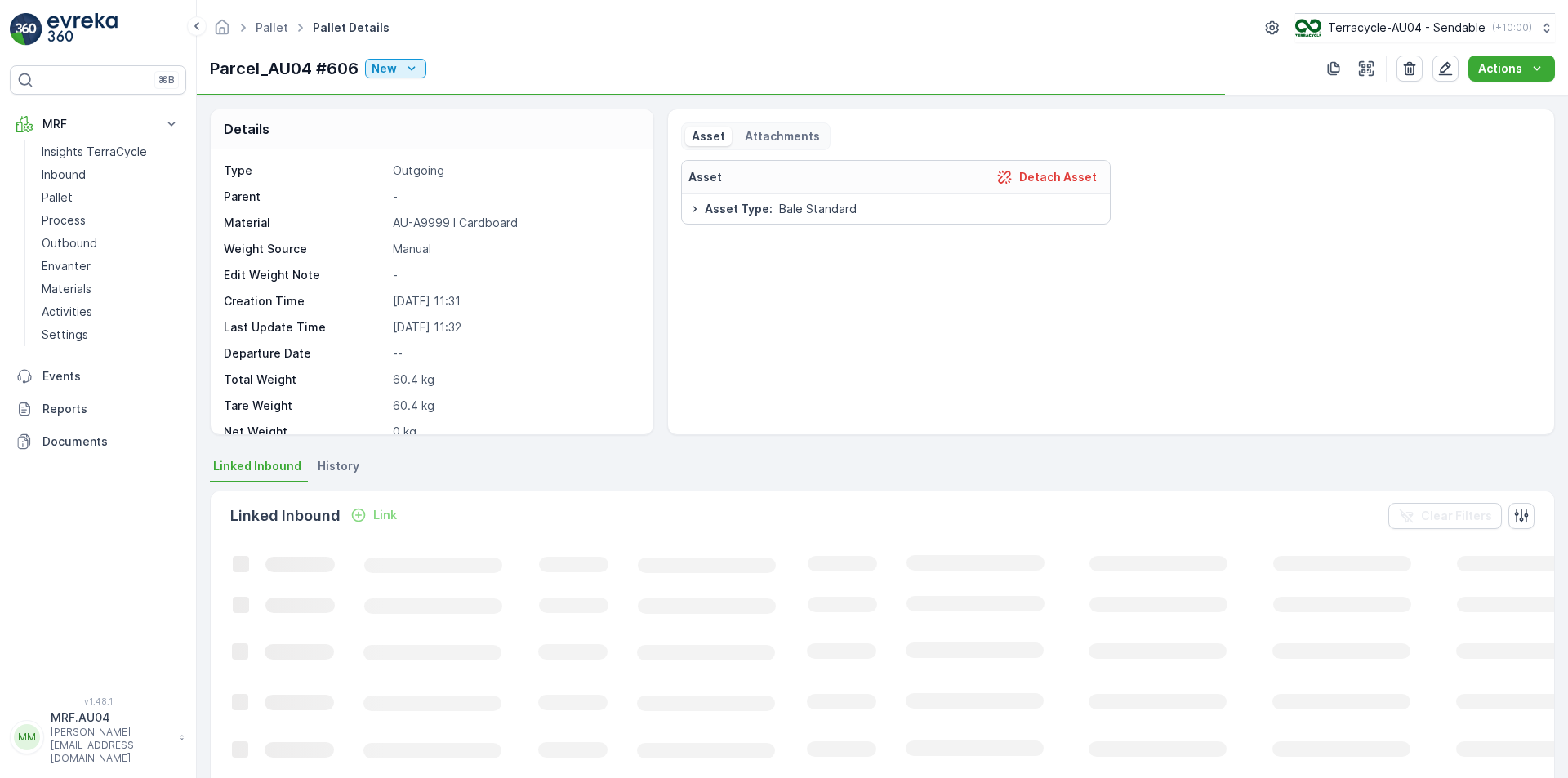
click at [317, 79] on p "Parcel_AU04 #606" at bounding box center [284, 69] width 149 height 25
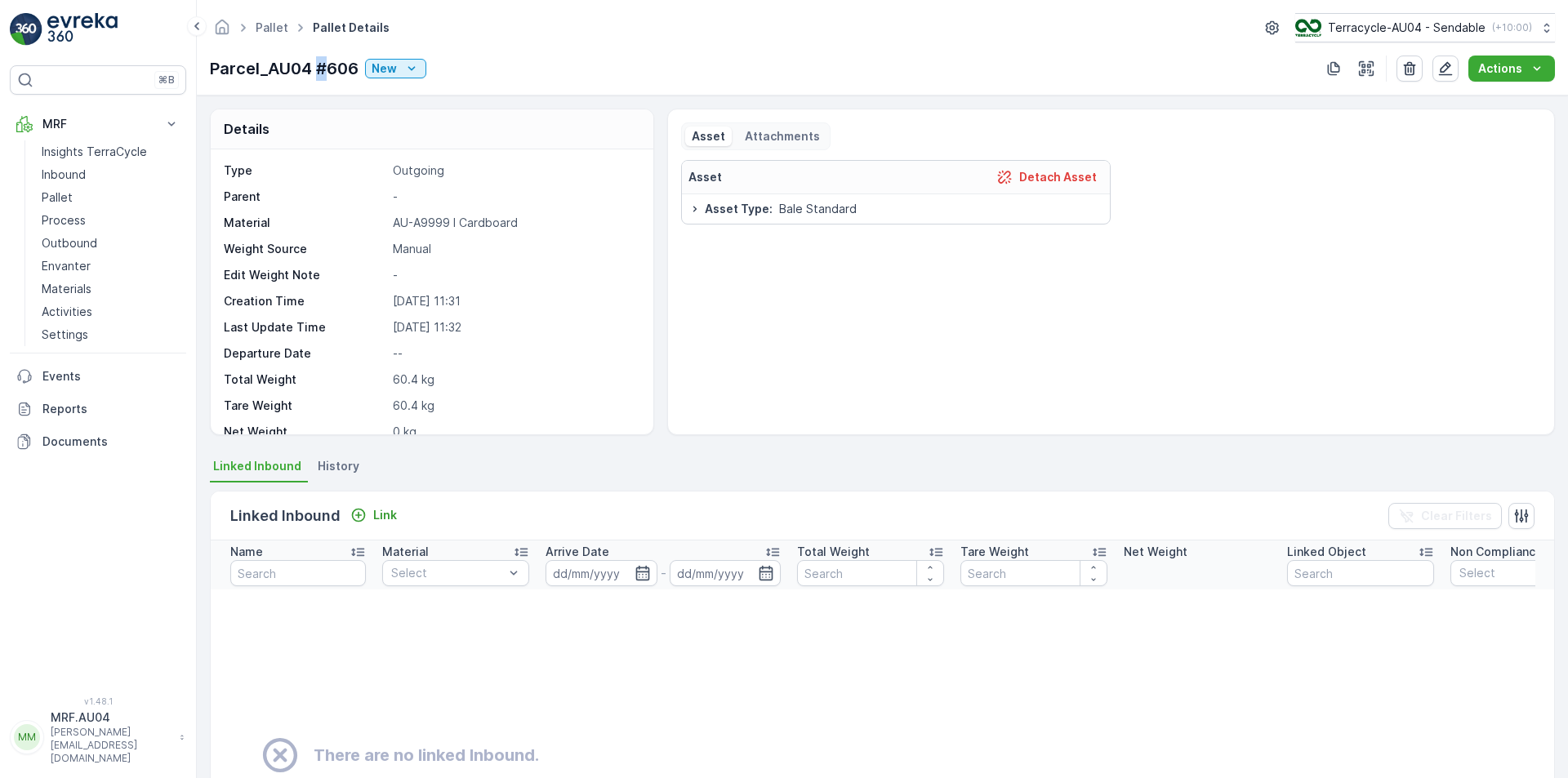
click at [319, 70] on p "Parcel_AU04 #606" at bounding box center [284, 69] width 149 height 25
